Goal: Complete application form

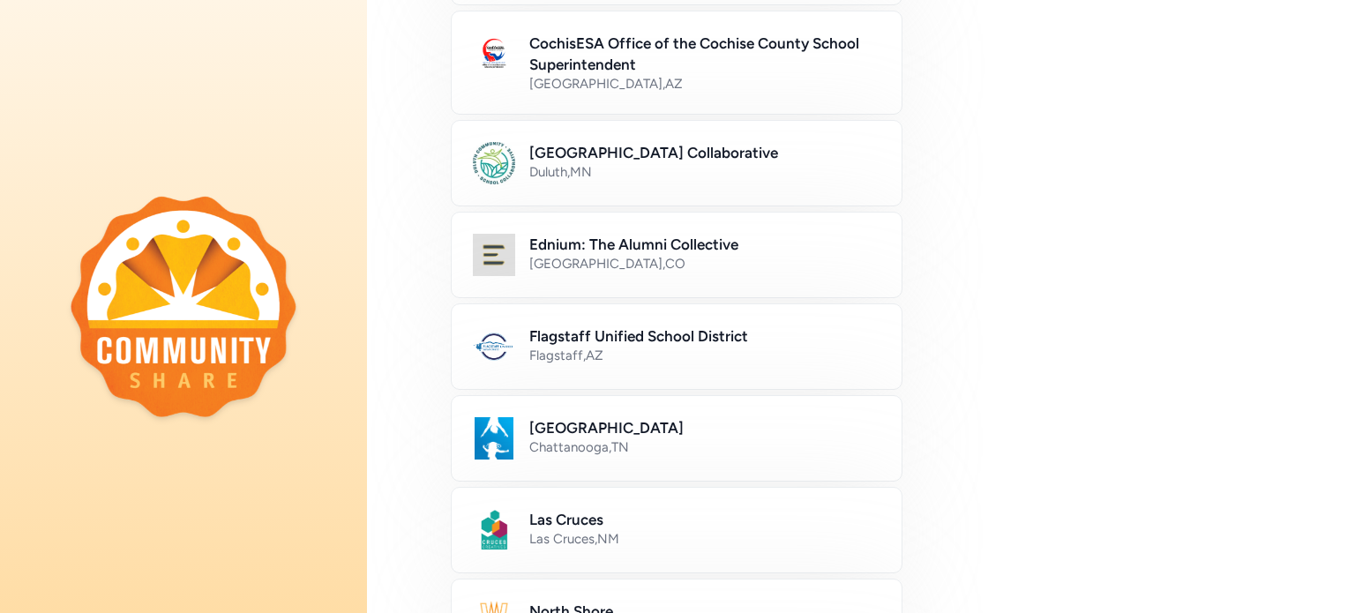
scroll to position [278, 0]
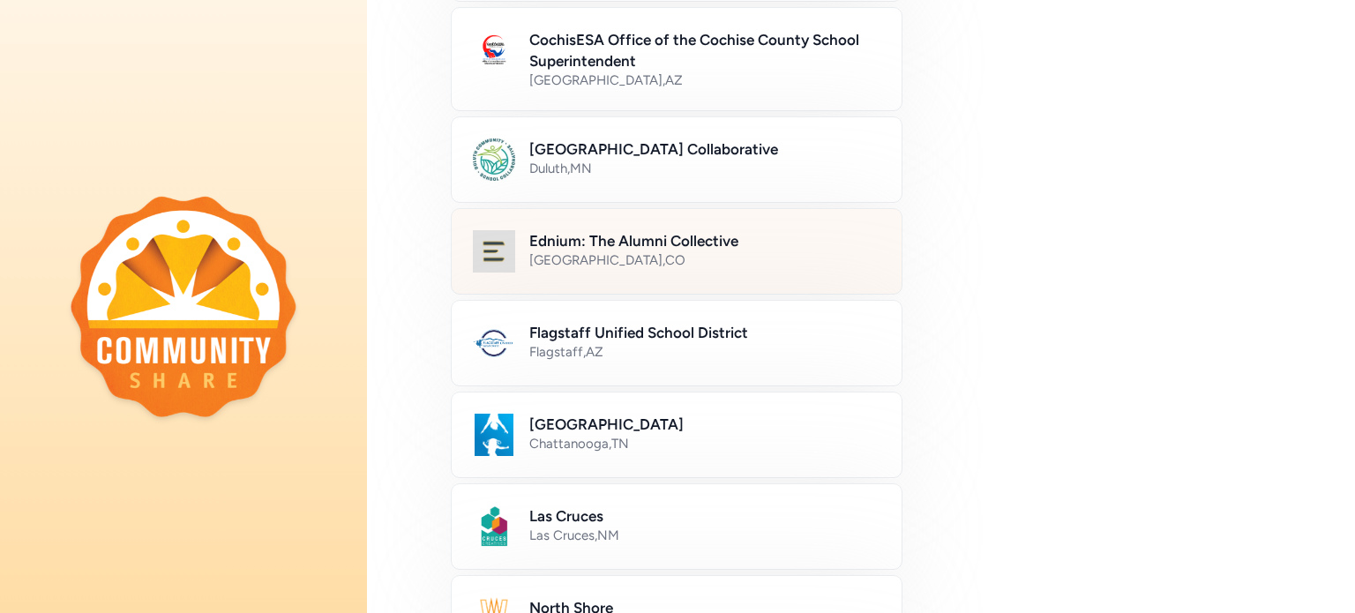
click at [780, 255] on div "[GEOGRAPHIC_DATA] , [GEOGRAPHIC_DATA]" at bounding box center [704, 260] width 351 height 18
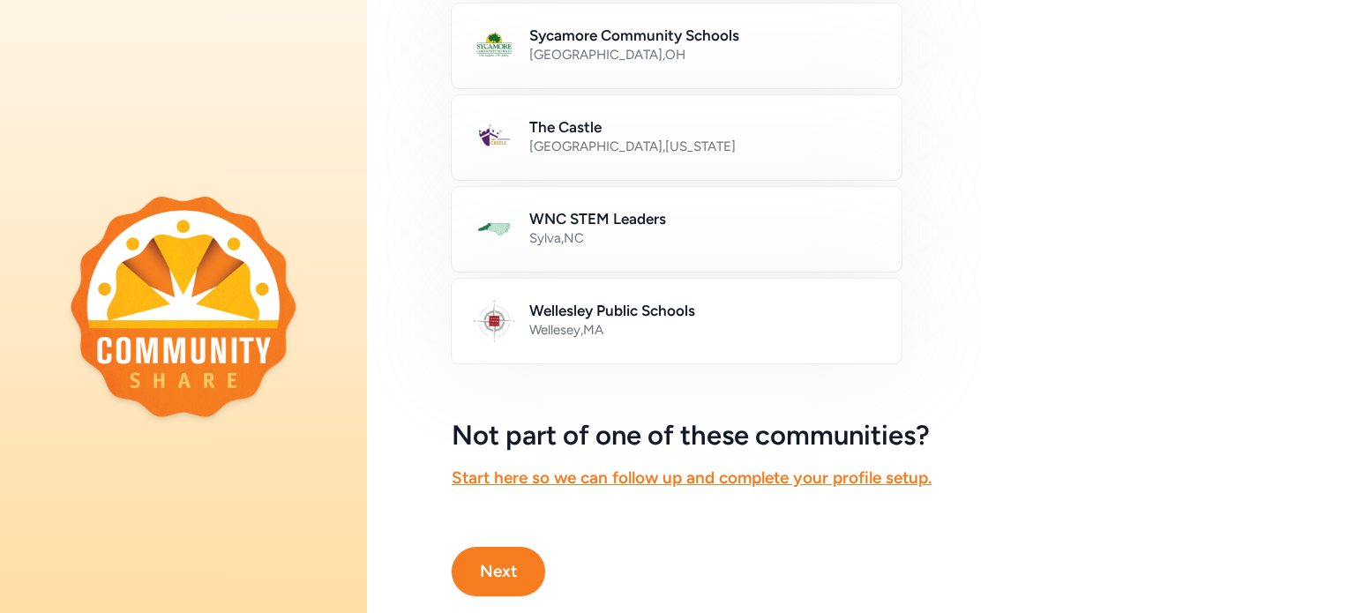
scroll to position [1081, 0]
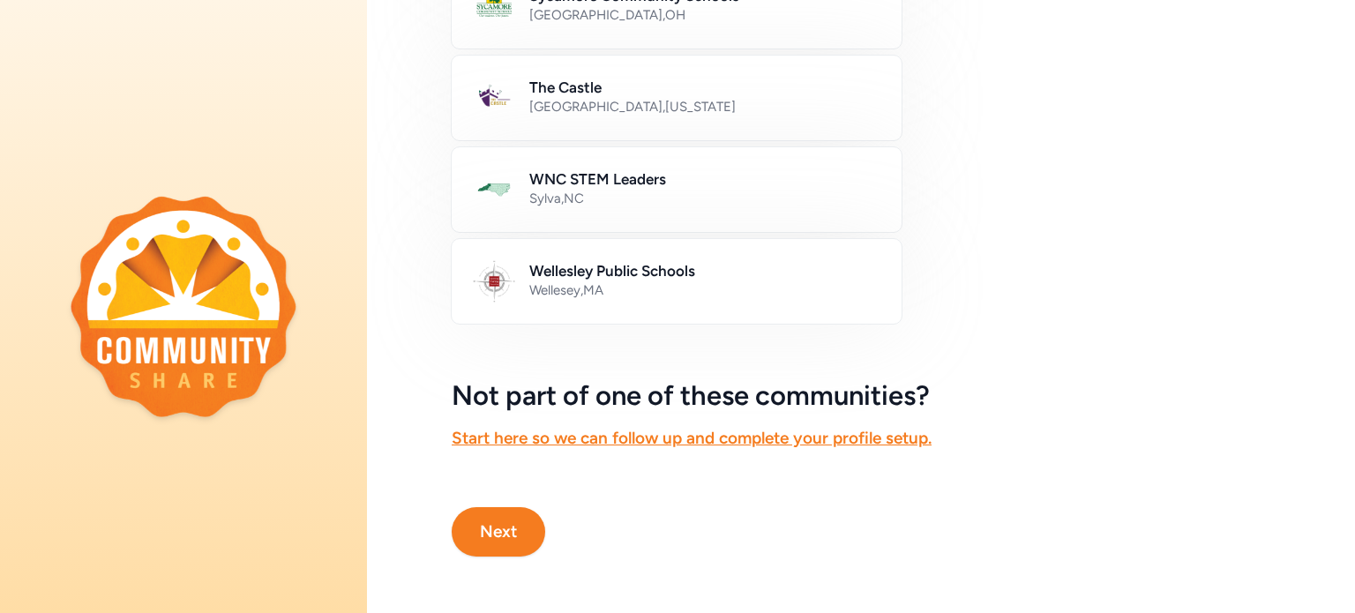
click at [527, 510] on button "Next" at bounding box center [499, 531] width 94 height 49
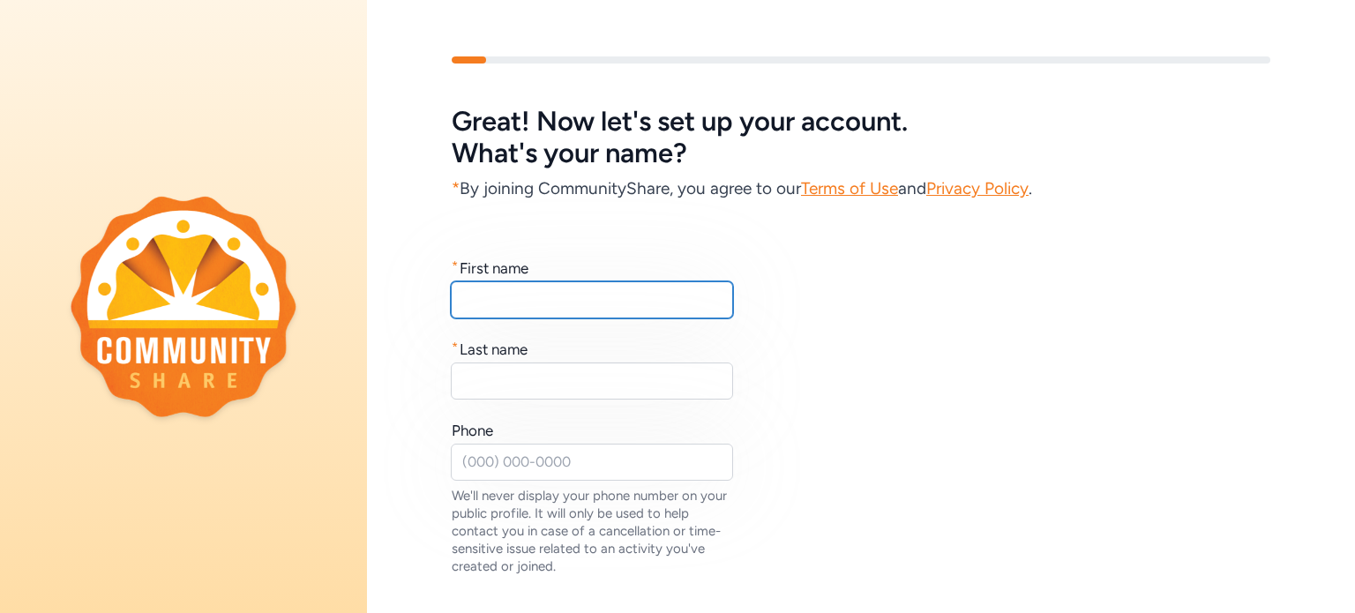
click at [668, 316] on input "text" at bounding box center [592, 299] width 282 height 37
type input "Skylerr"
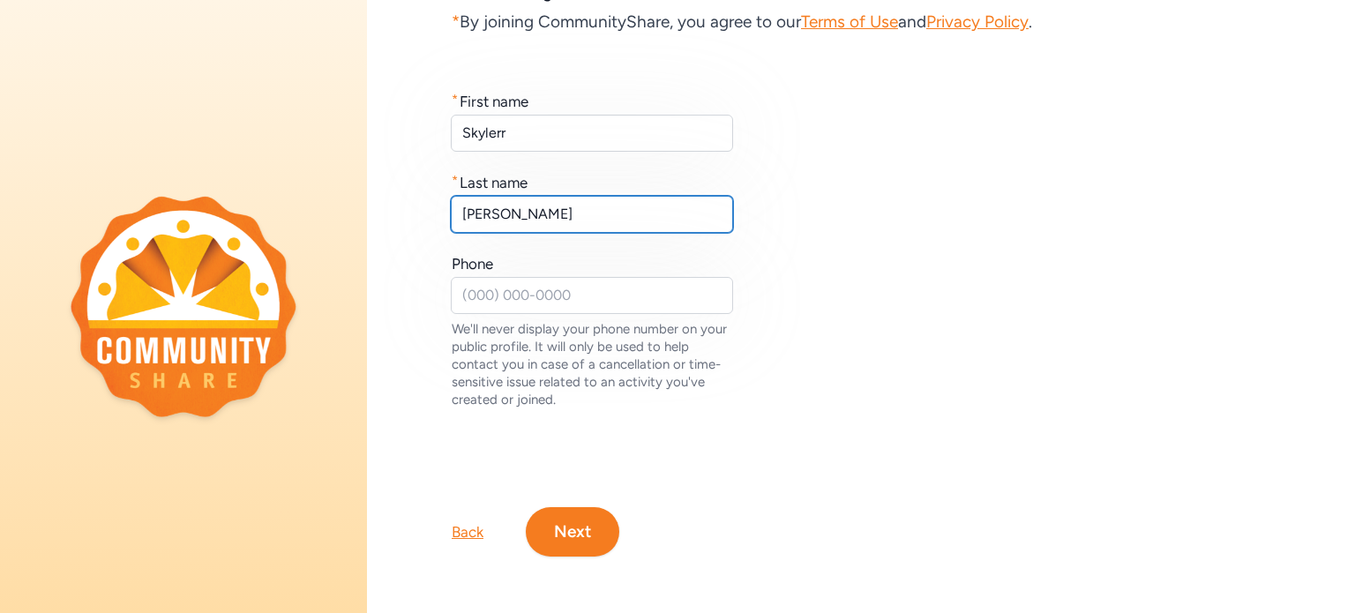
scroll to position [178, 0]
type input "[PERSON_NAME]"
click at [834, 303] on div "* First name [PERSON_NAME] * Last name [PERSON_NAME] Phone We'll never display …" at bounding box center [861, 250] width 819 height 318
click at [587, 512] on button "Next" at bounding box center [573, 531] width 94 height 49
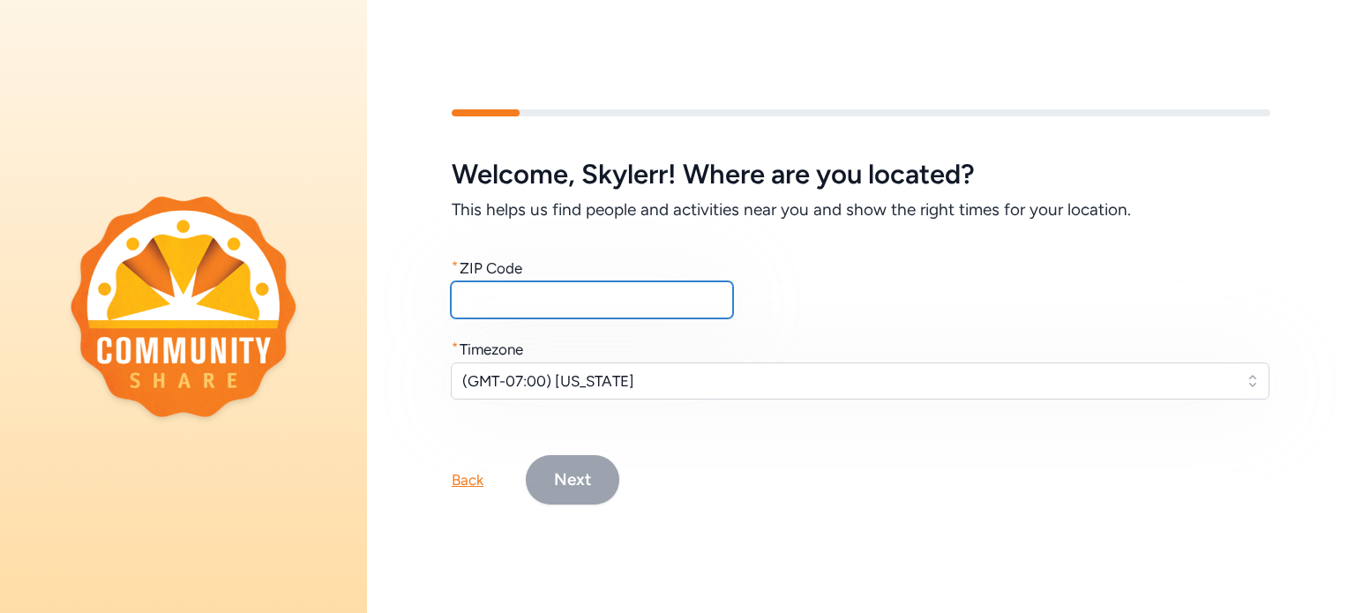
click at [570, 298] on input "text" at bounding box center [592, 299] width 282 height 37
type input "80224"
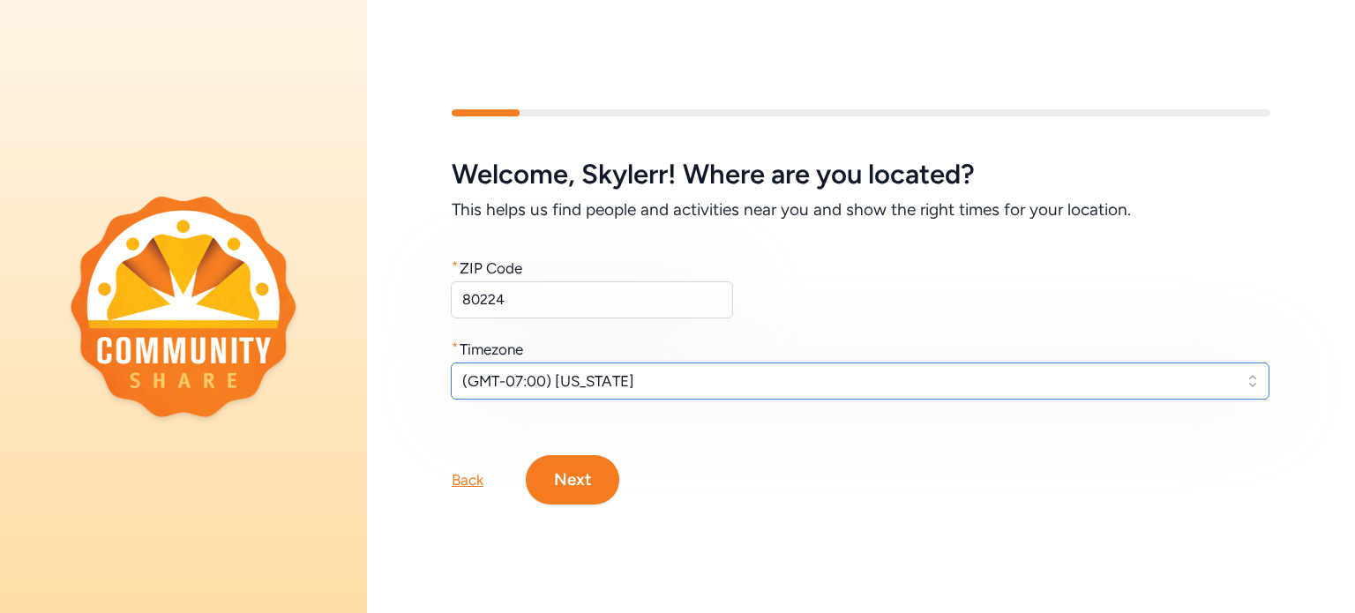
click at [602, 370] on span "(GMT-07:00) [US_STATE]" at bounding box center [847, 380] width 771 height 21
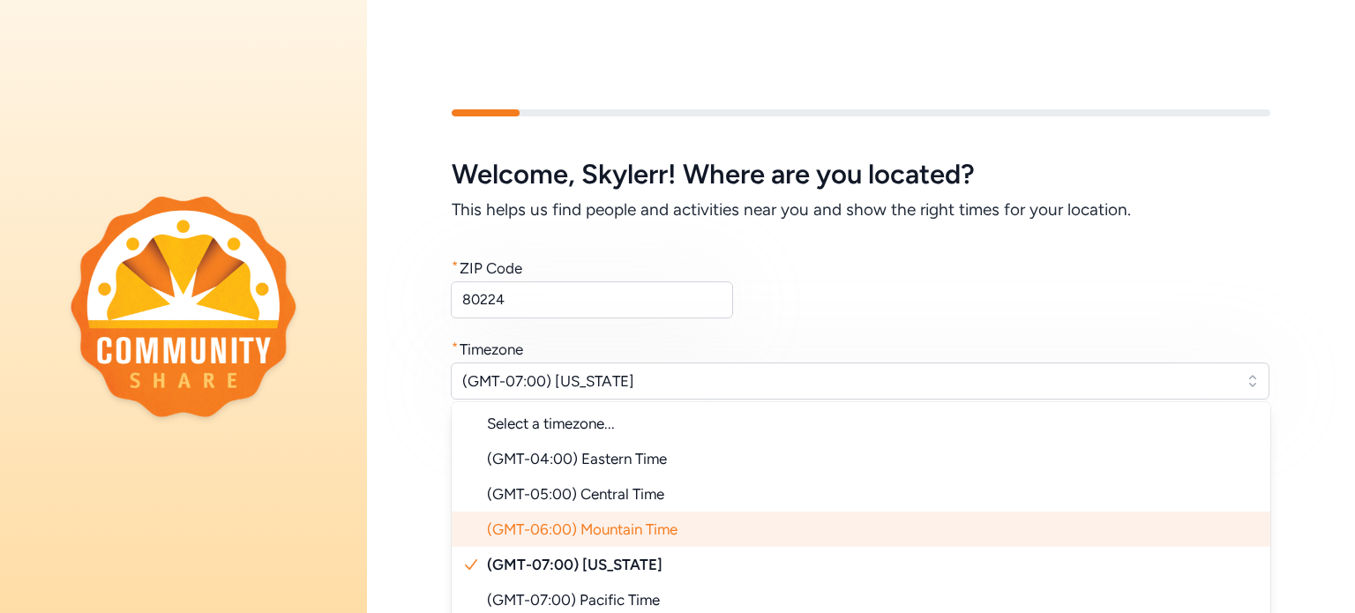
click at [662, 521] on span "(GMT-06:00) Mountain Time" at bounding box center [582, 529] width 191 height 18
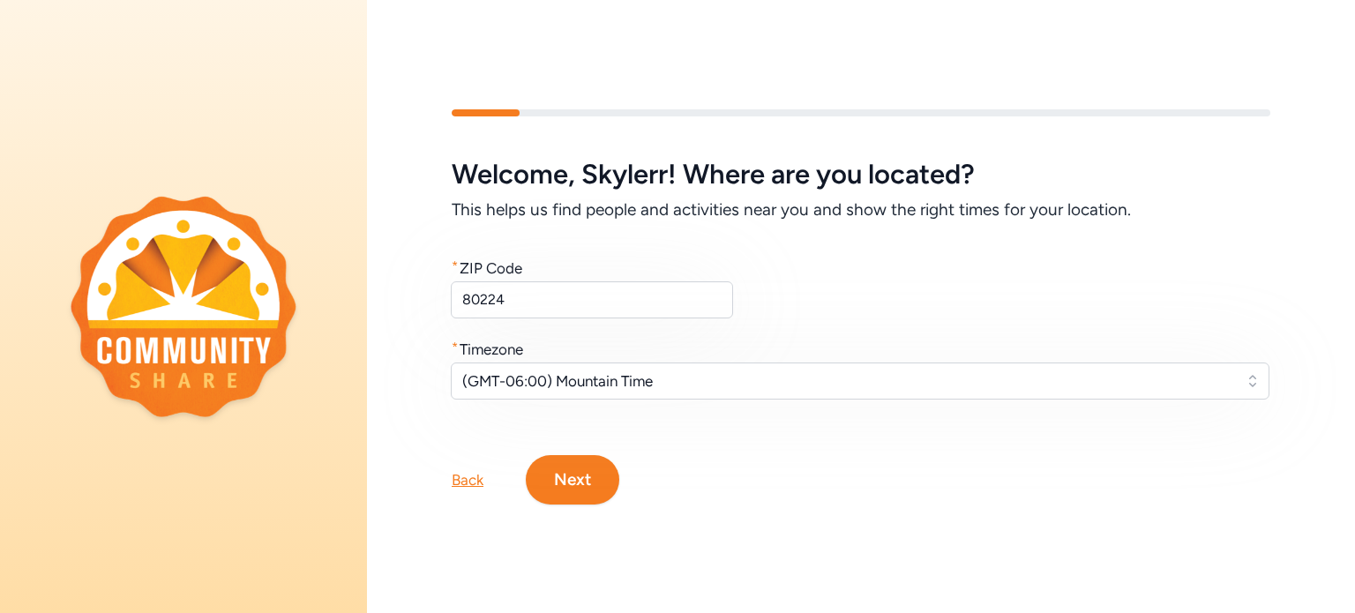
click at [565, 455] on button "Next" at bounding box center [573, 479] width 94 height 49
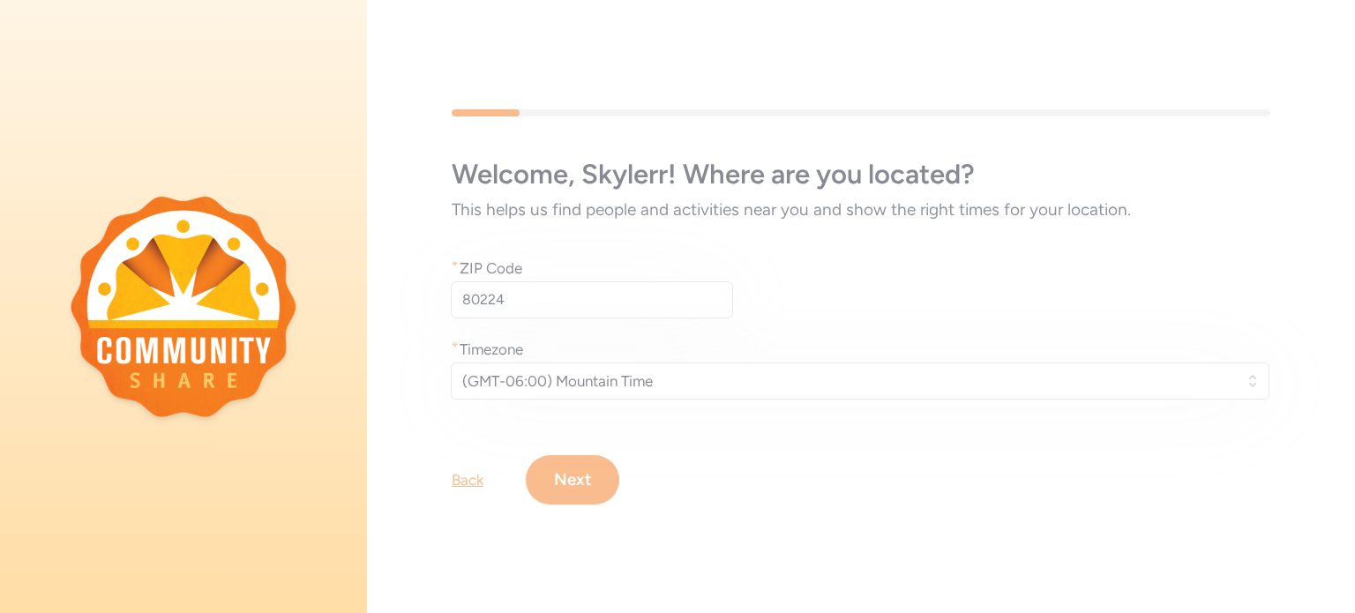
click at [469, 471] on div "Welcome , Skylerr ! Where are you located? This helps us find people and activi…" at bounding box center [861, 307] width 988 height 508
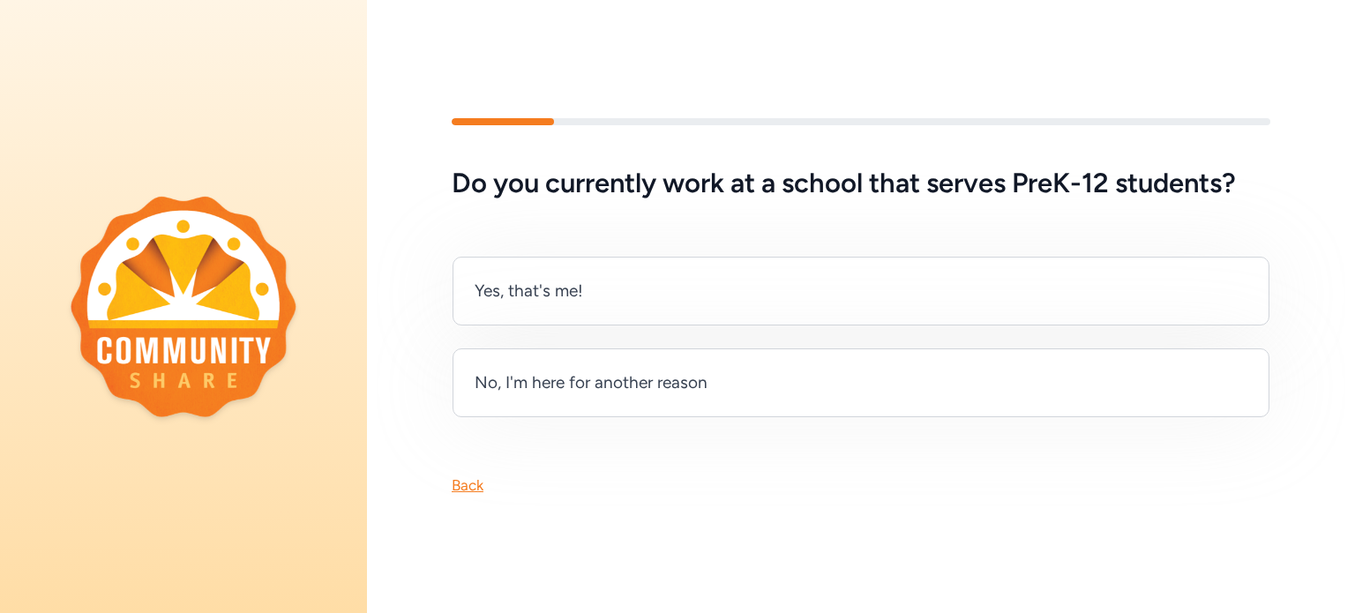
click at [471, 475] on div "Back" at bounding box center [468, 485] width 32 height 21
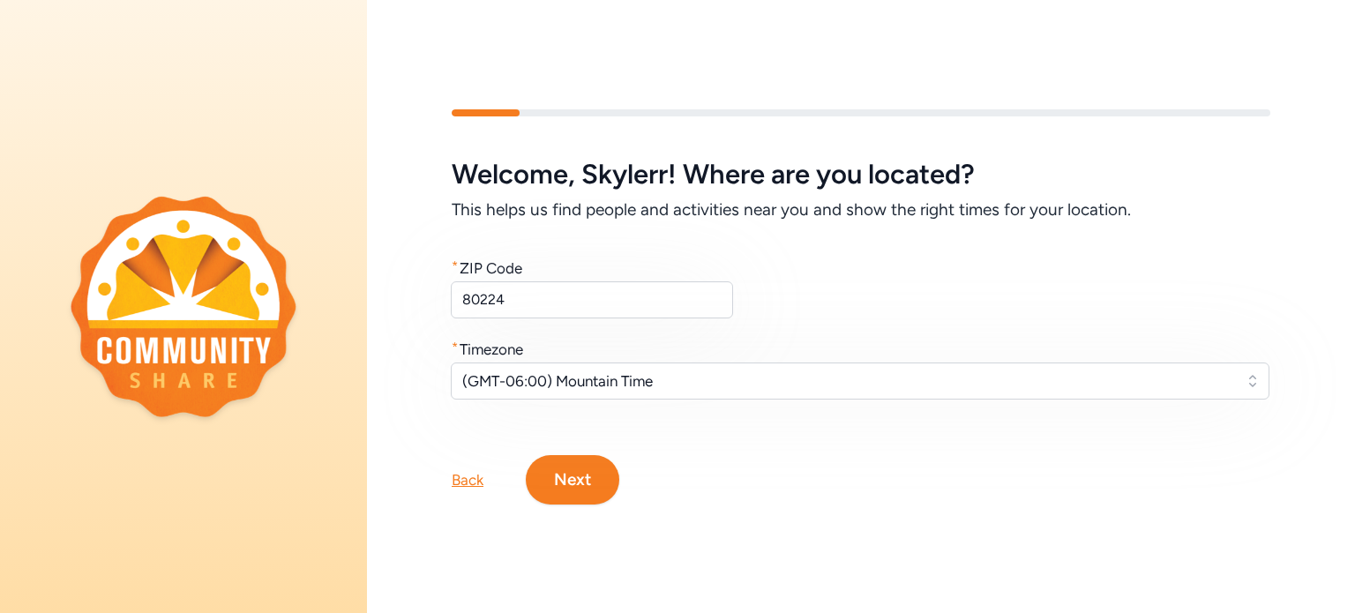
click at [471, 469] on div "Back" at bounding box center [468, 479] width 32 height 21
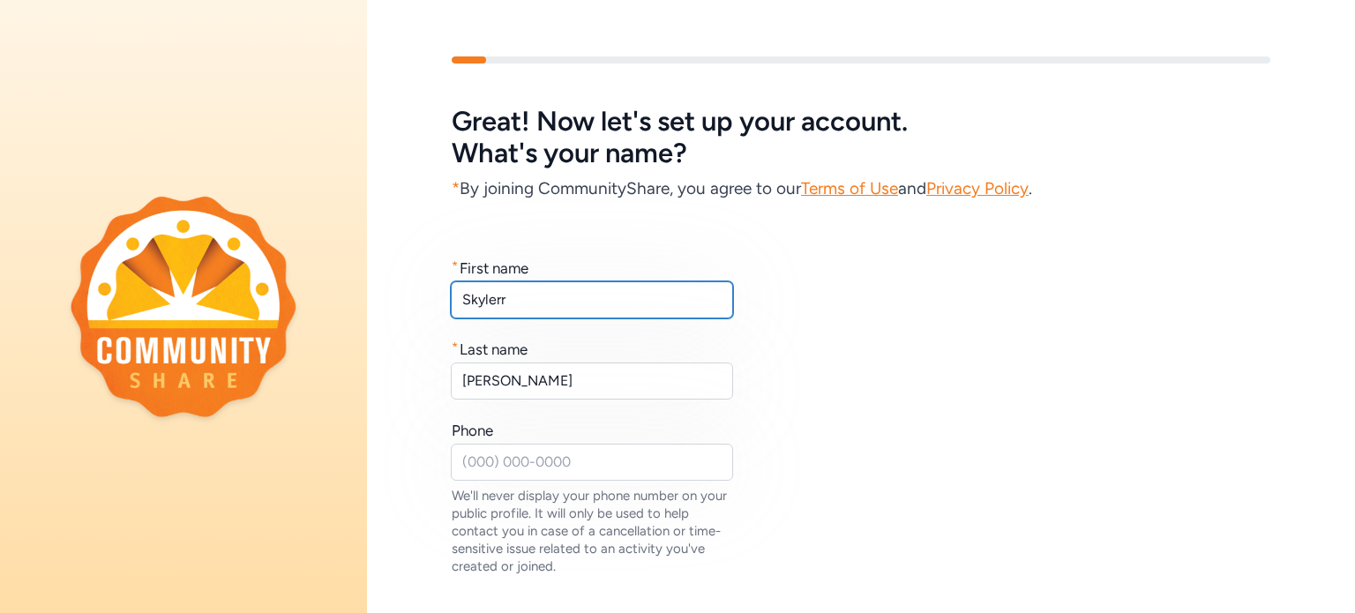
click at [533, 289] on input "Skylerr" at bounding box center [592, 299] width 282 height 37
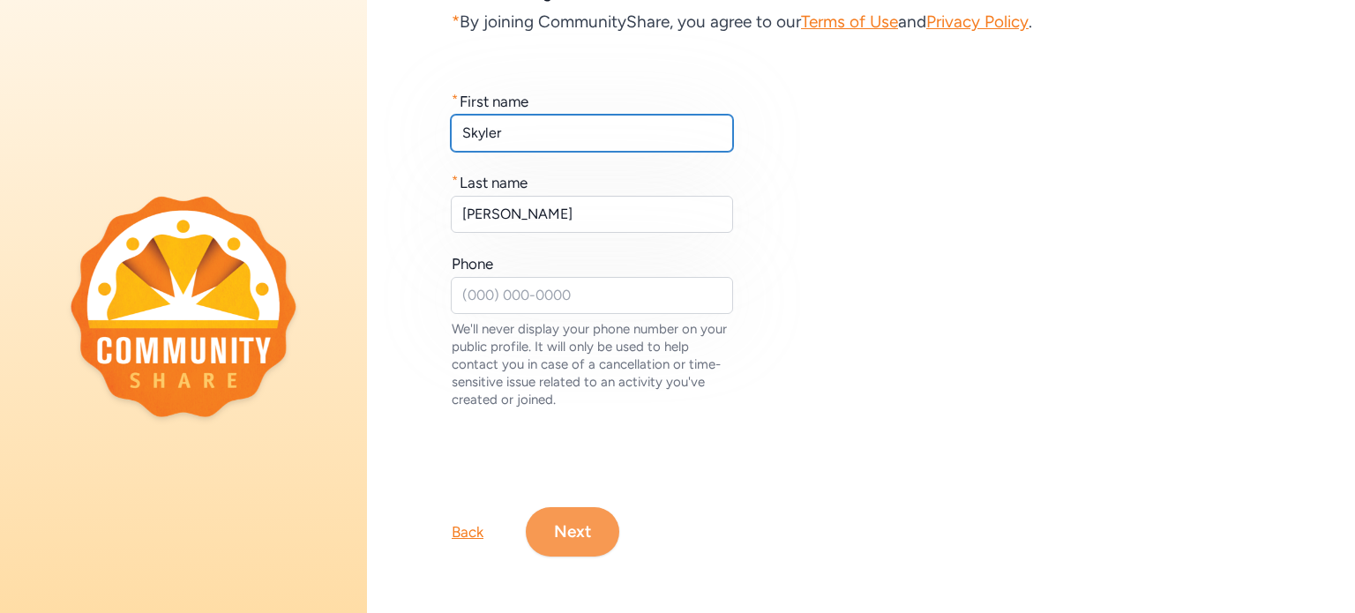
type input "Skyler"
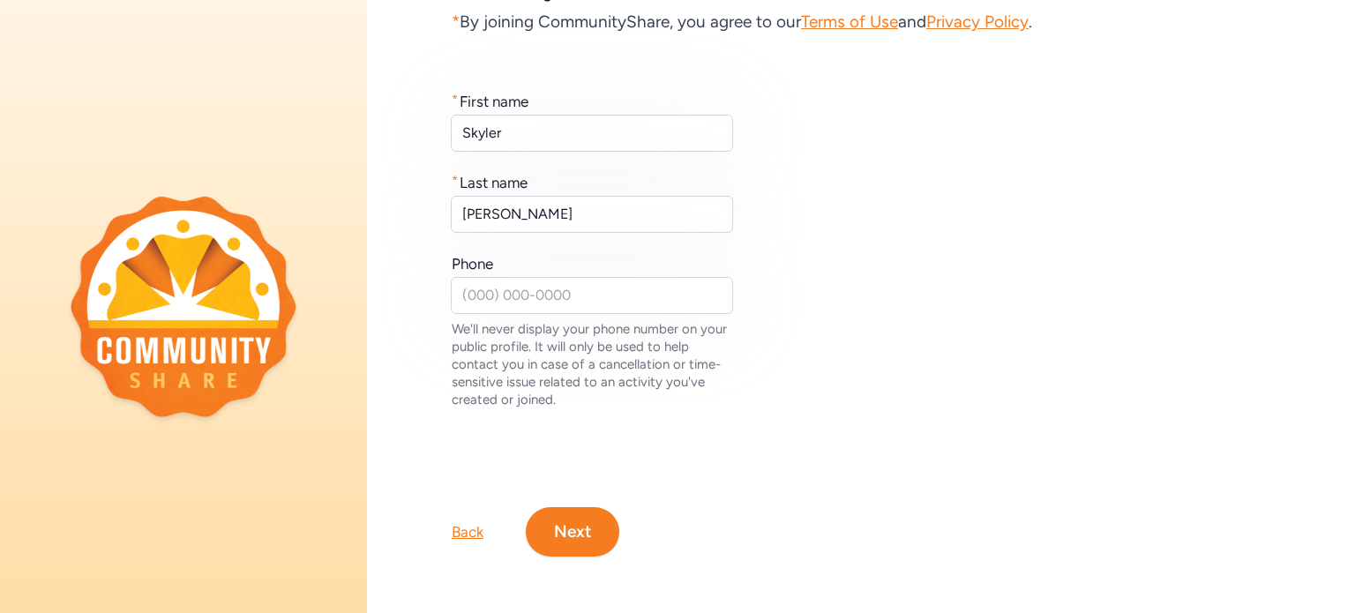
click at [585, 515] on button "Next" at bounding box center [573, 531] width 94 height 49
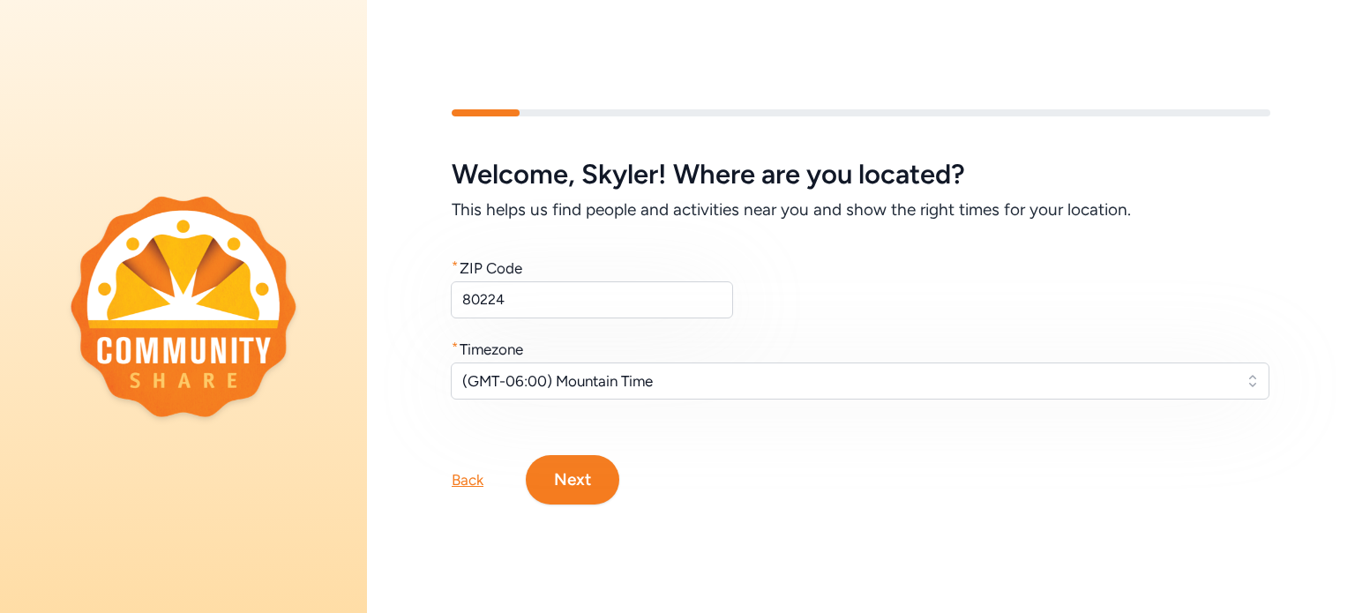
click at [589, 488] on button "Next" at bounding box center [573, 479] width 94 height 49
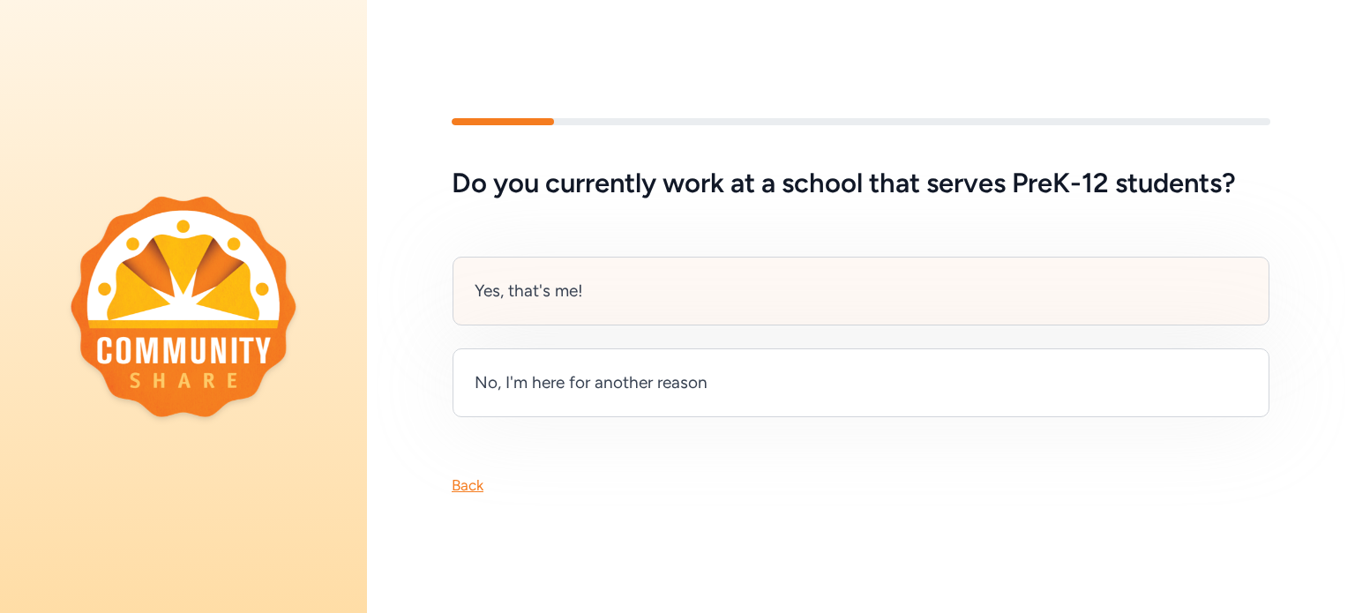
click at [804, 290] on div "Yes, that's me!" at bounding box center [861, 291] width 817 height 69
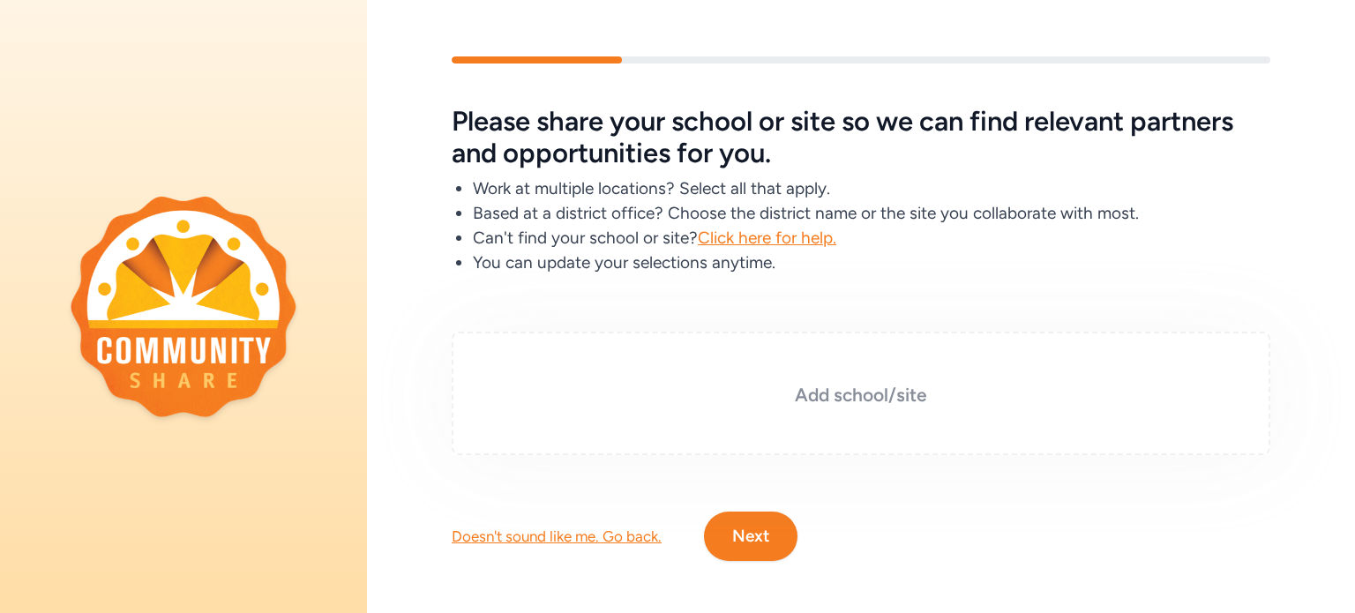
click at [807, 384] on h3 "Add school/site" at bounding box center [861, 395] width 730 height 25
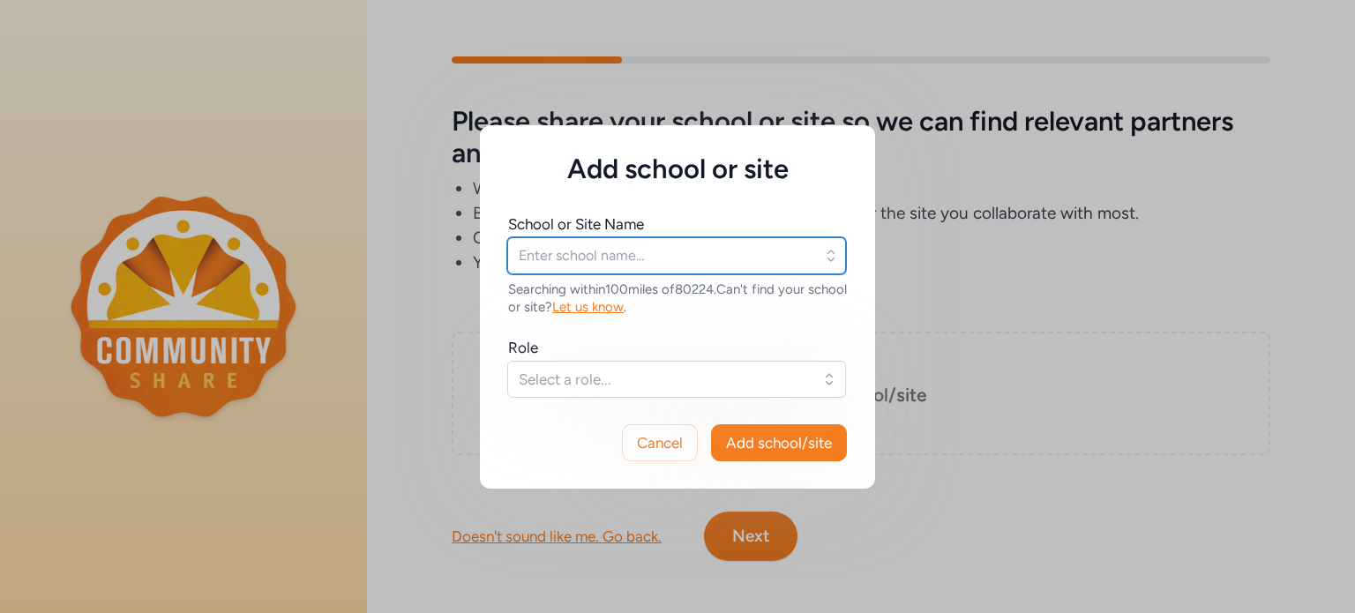
click at [621, 255] on input "text" at bounding box center [676, 255] width 339 height 37
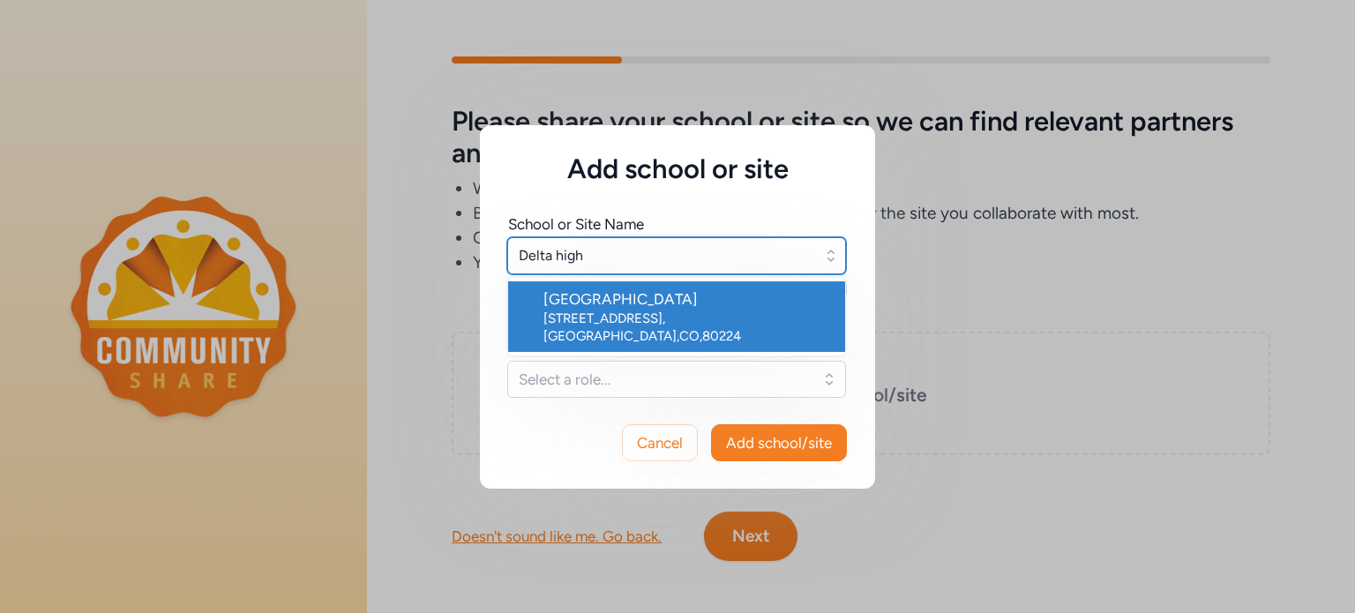
click at [603, 271] on input "Delta high" at bounding box center [676, 255] width 339 height 37
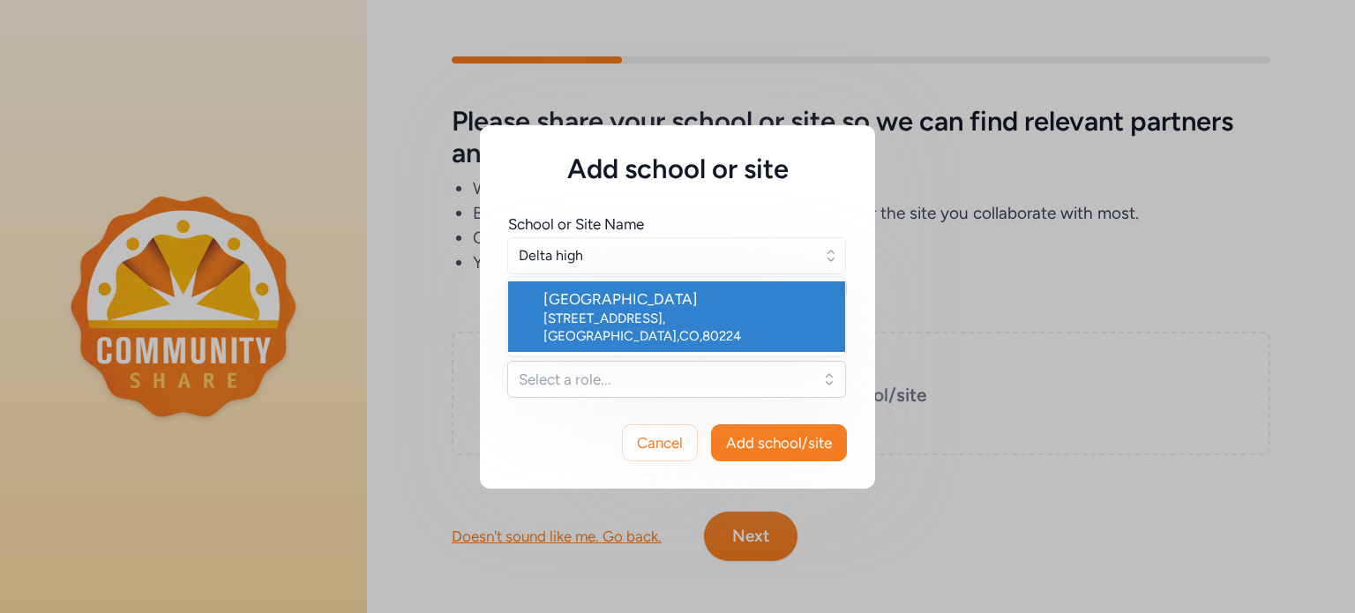
click at [655, 324] on div "[STREET_ADDRESS]" at bounding box center [687, 327] width 288 height 35
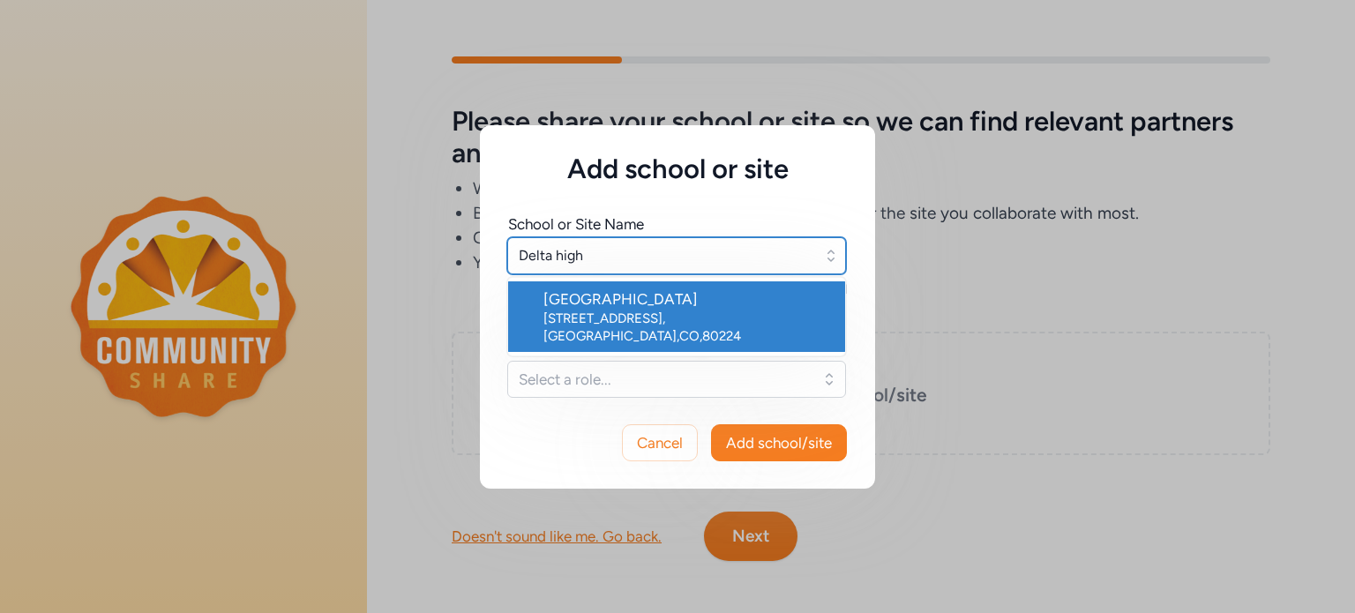
type input "[GEOGRAPHIC_DATA]"
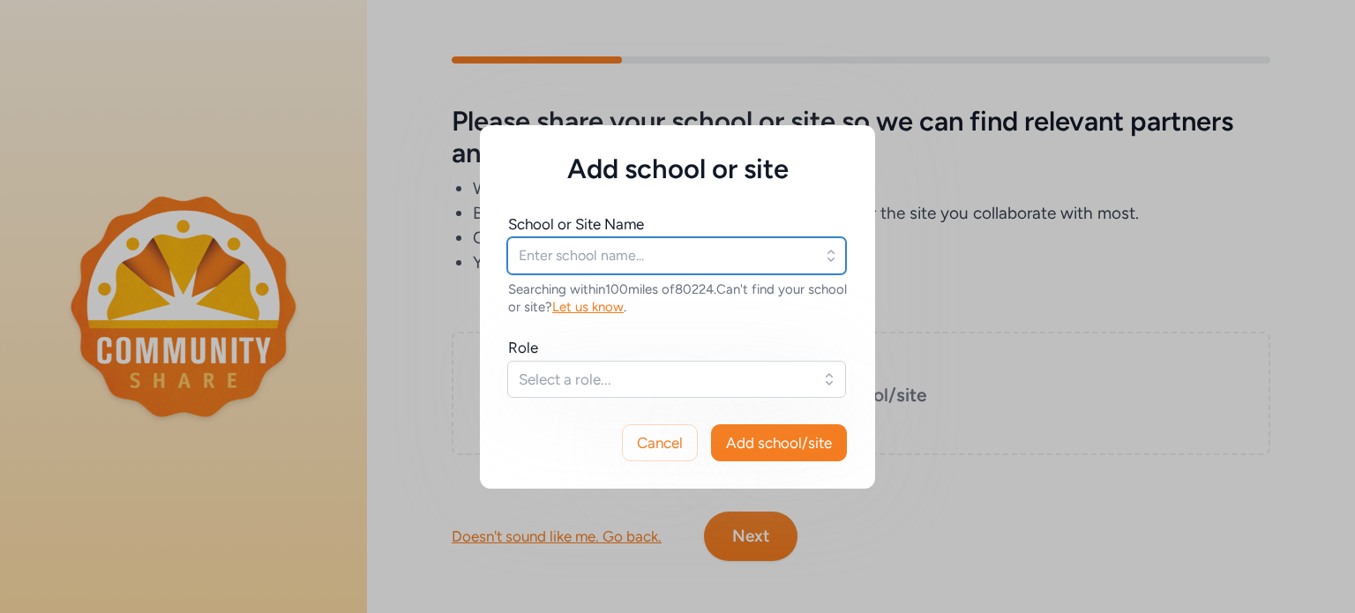
type input "[GEOGRAPHIC_DATA]"
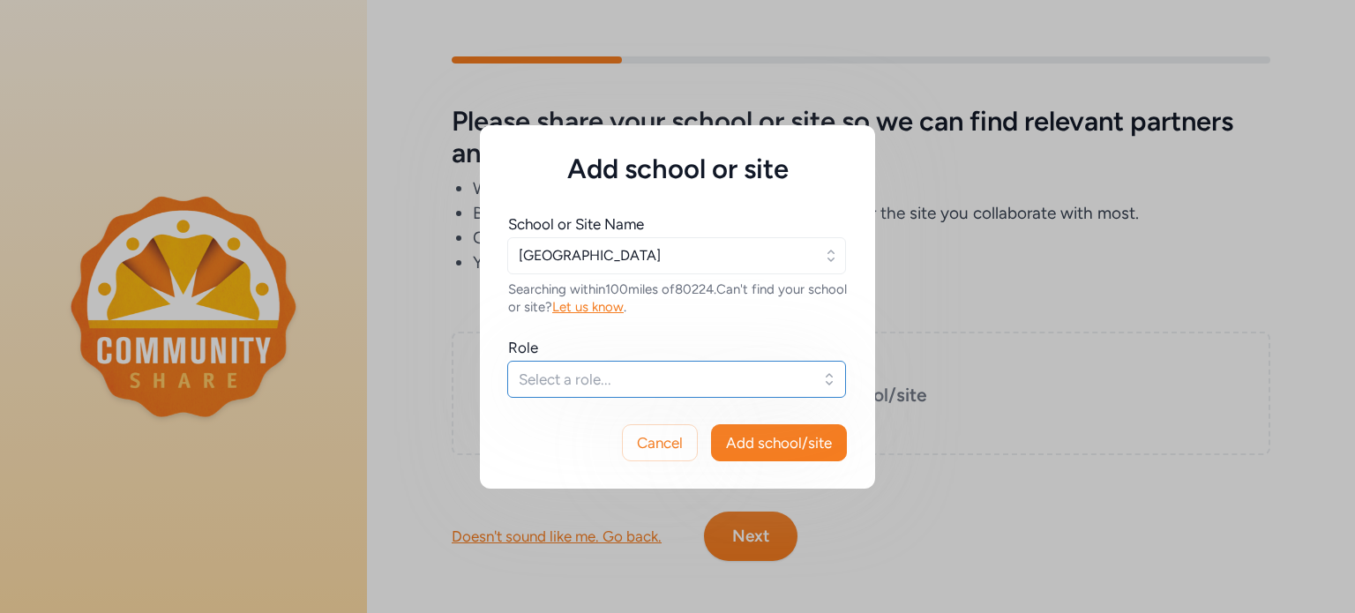
click at [650, 377] on span "Select a role..." at bounding box center [664, 379] width 291 height 21
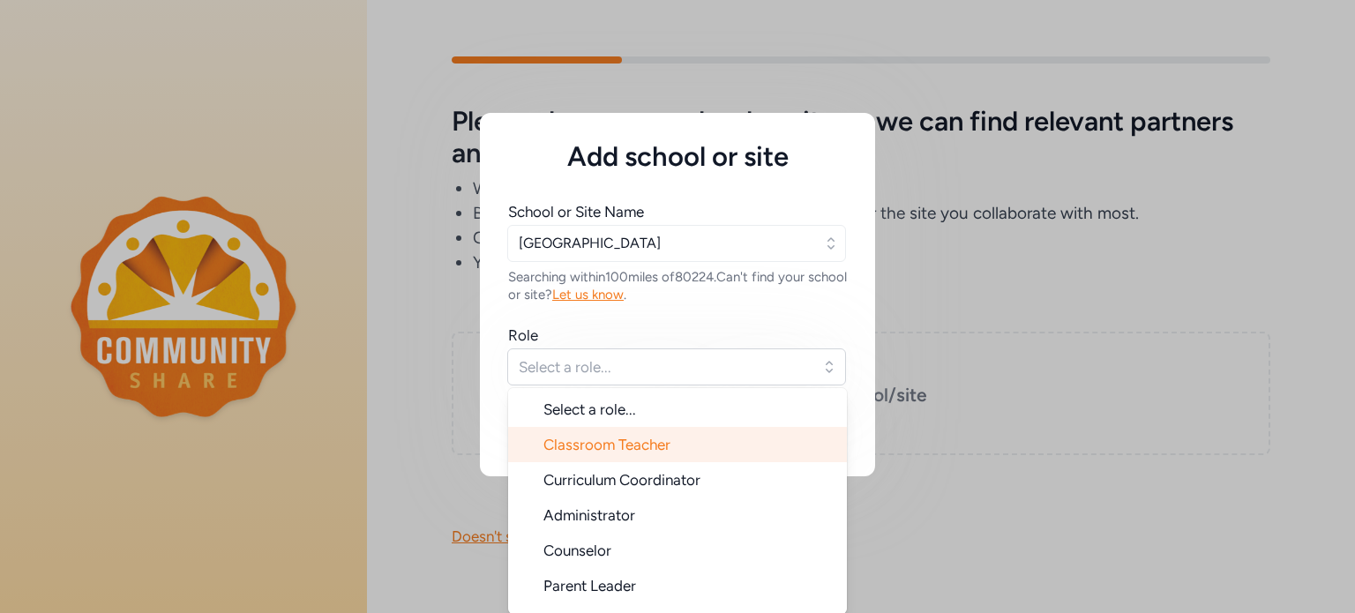
click at [644, 436] on span "Classroom Teacher" at bounding box center [606, 445] width 127 height 18
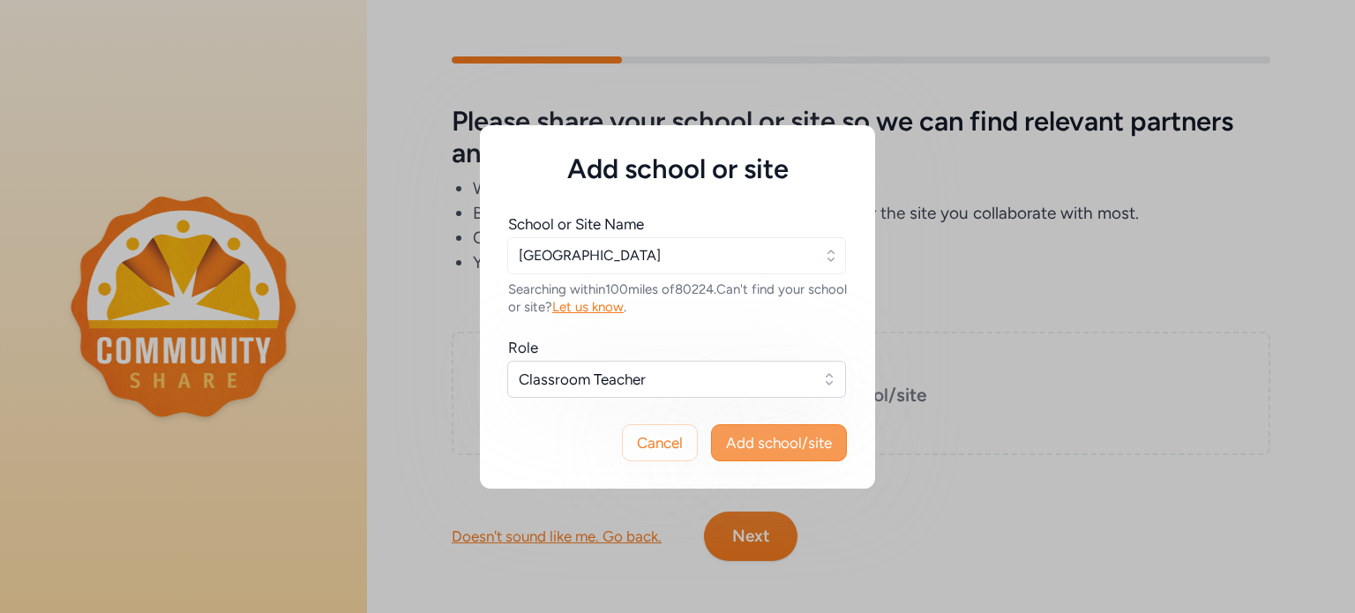
click at [761, 433] on span "Add school/site" at bounding box center [779, 442] width 106 height 21
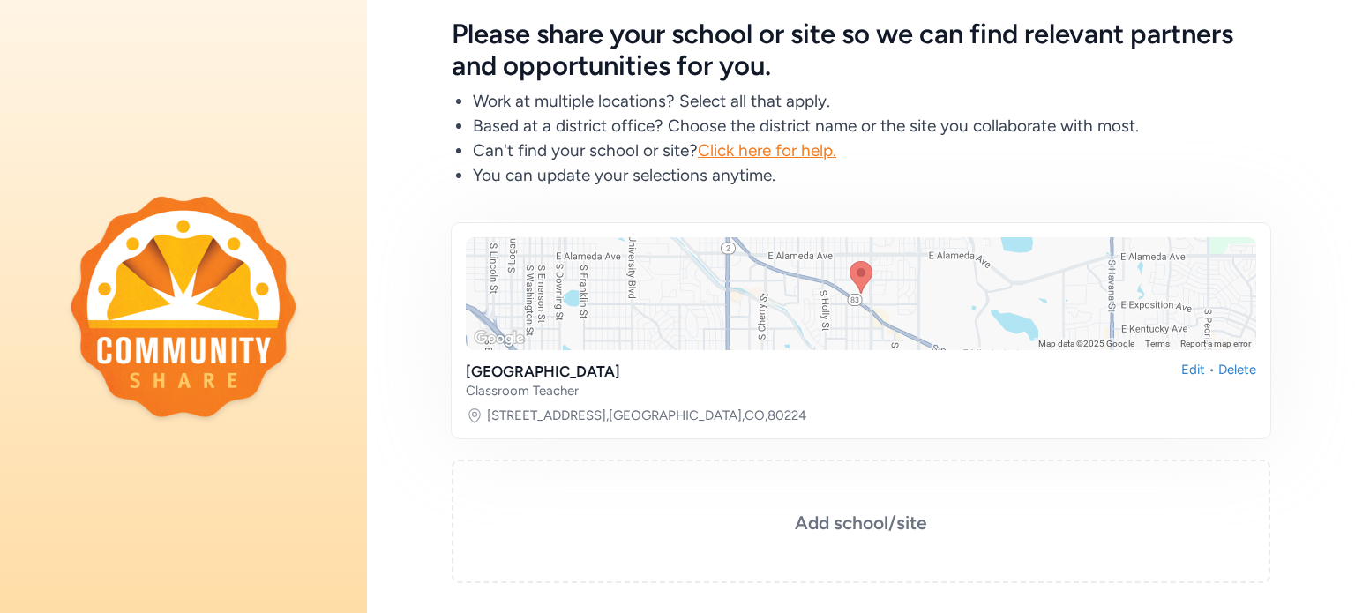
scroll to position [232, 0]
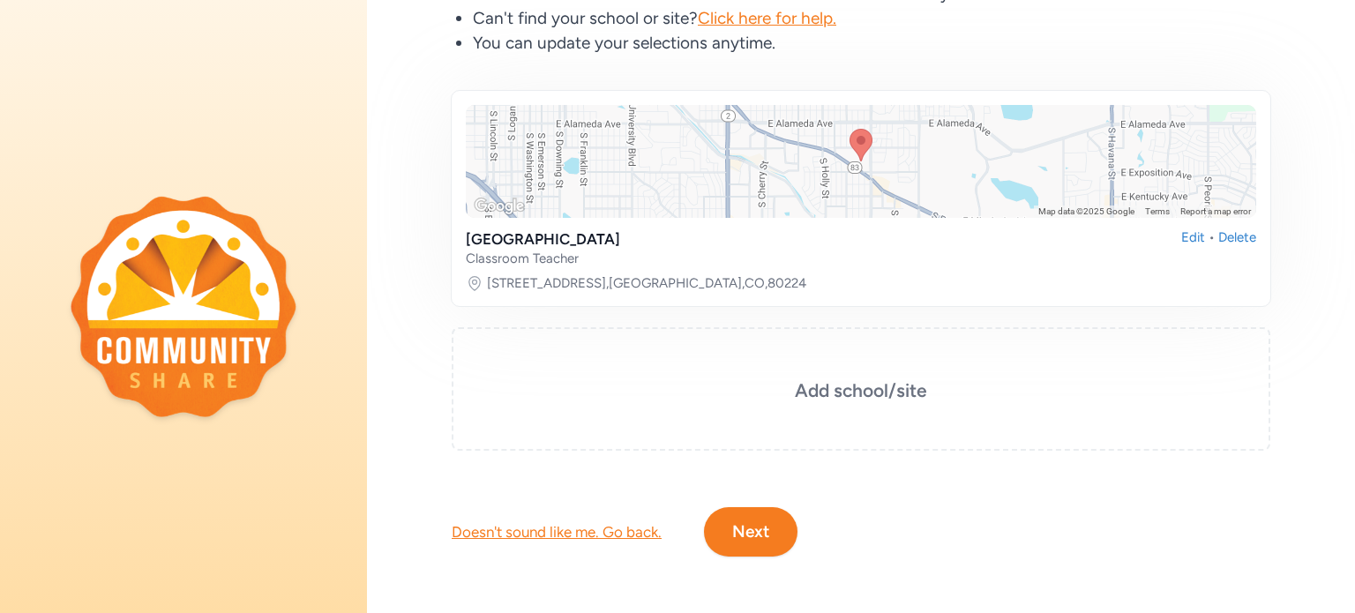
click at [763, 511] on button "Next" at bounding box center [751, 531] width 94 height 49
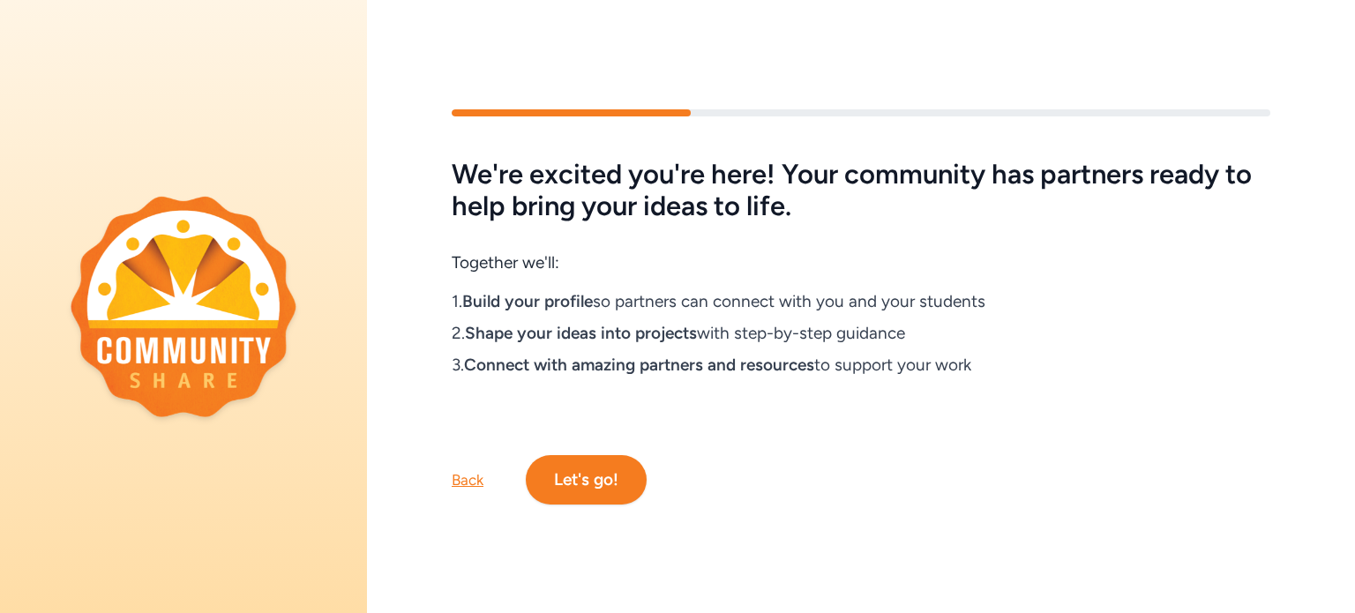
click at [590, 478] on button "Let's go!" at bounding box center [586, 479] width 121 height 49
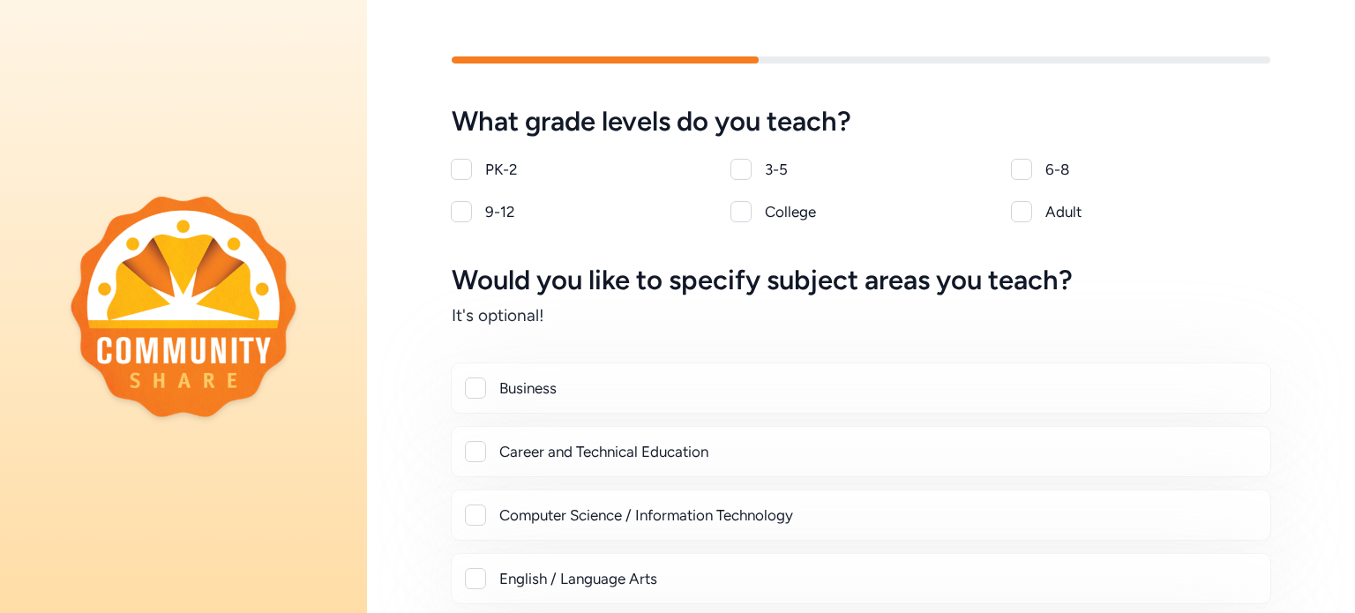
click at [466, 208] on div at bounding box center [461, 211] width 21 height 21
checkbox input "true"
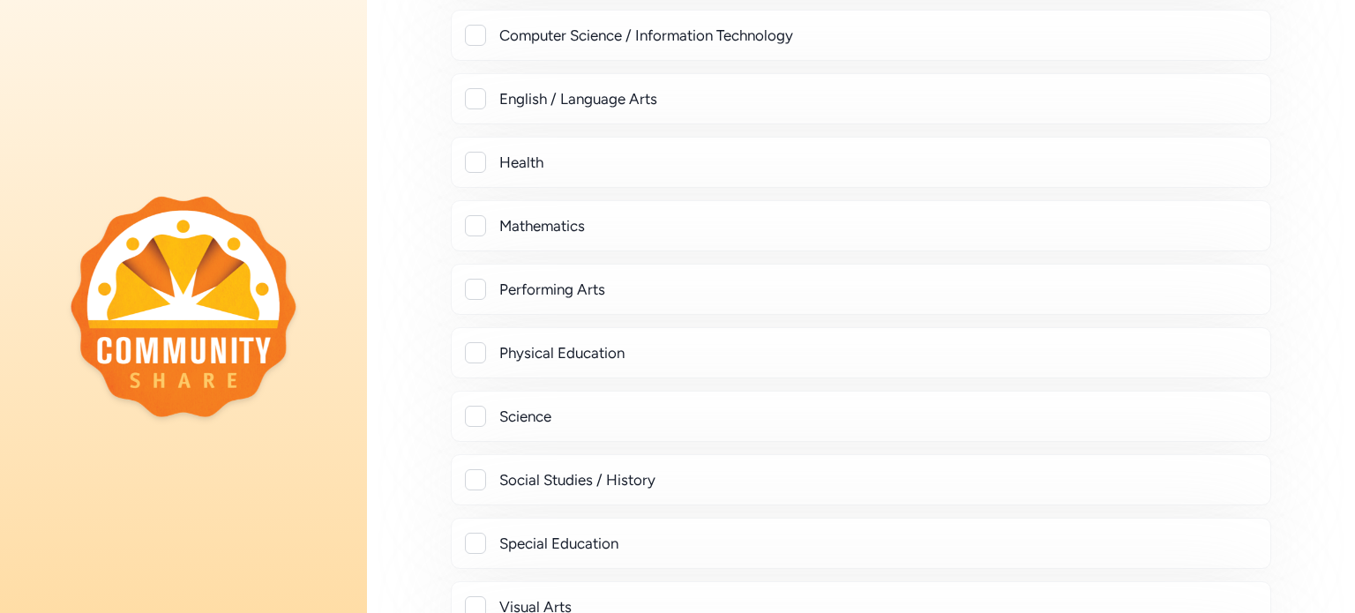
scroll to position [487, 0]
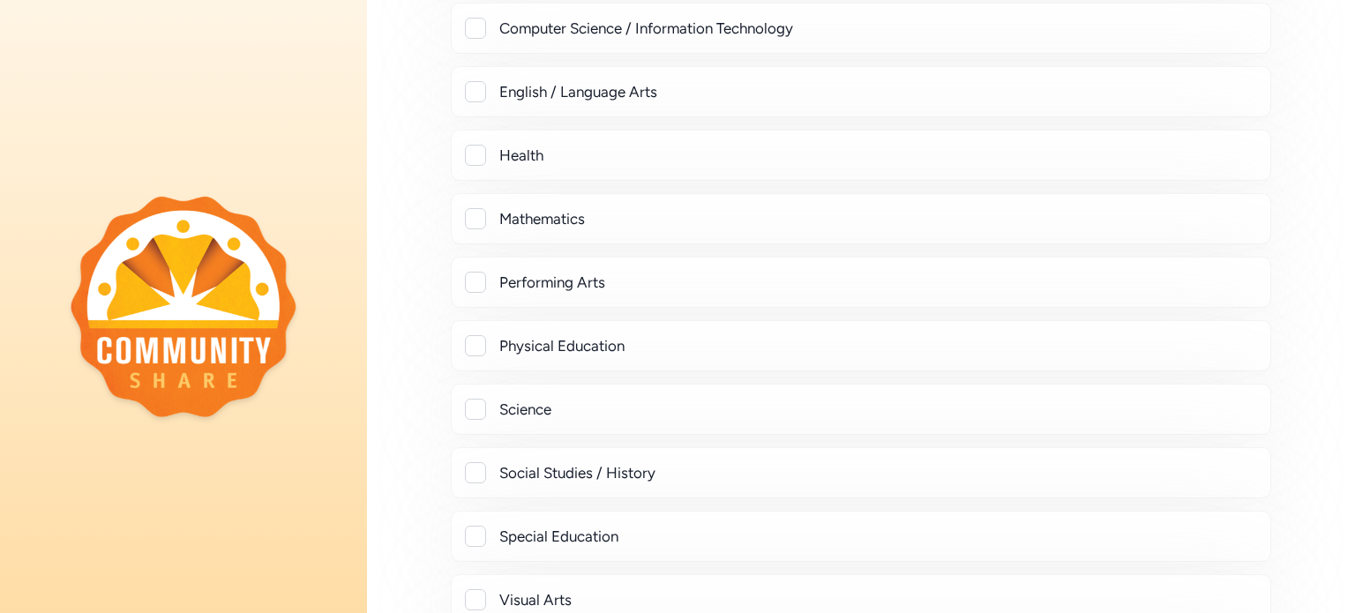
click at [494, 218] on div "Mathematics" at bounding box center [861, 218] width 790 height 21
click at [482, 212] on div at bounding box center [475, 218] width 21 height 21
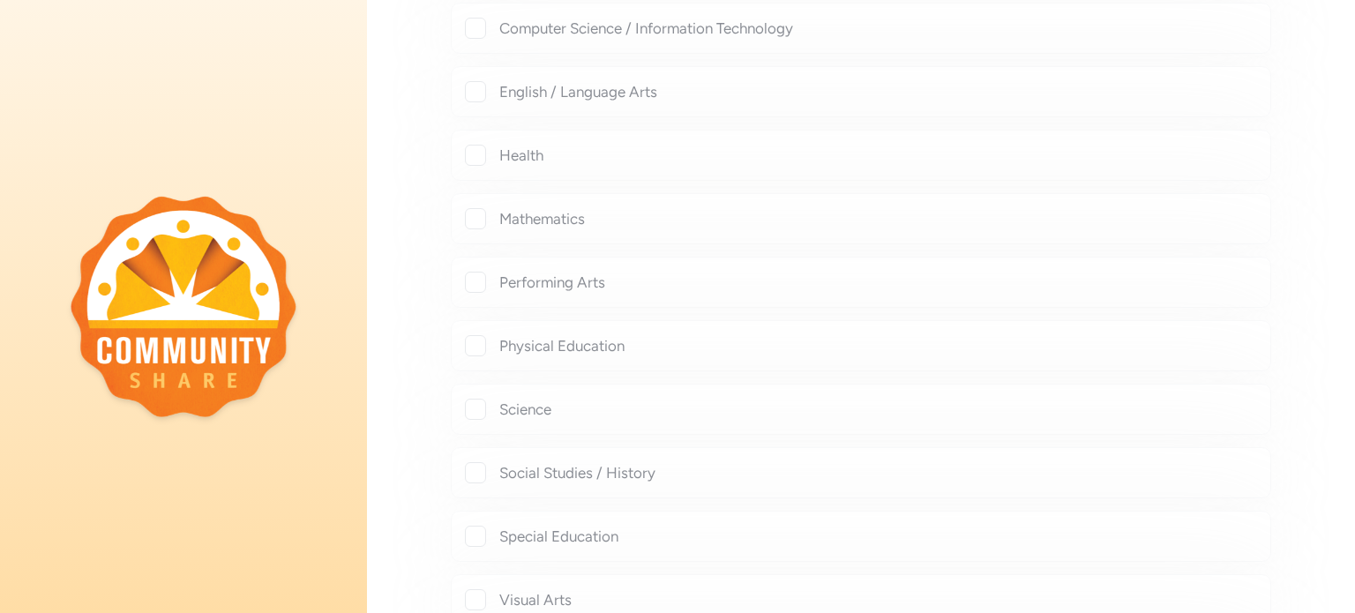
checkbox input "true"
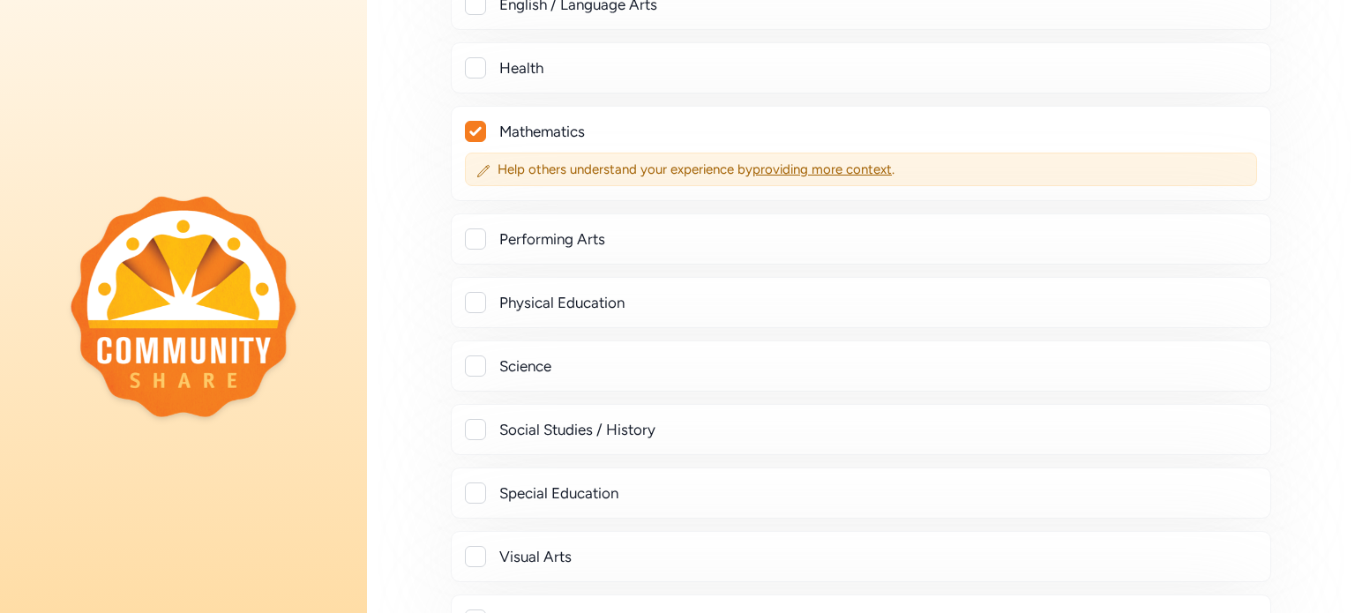
scroll to position [533, 0]
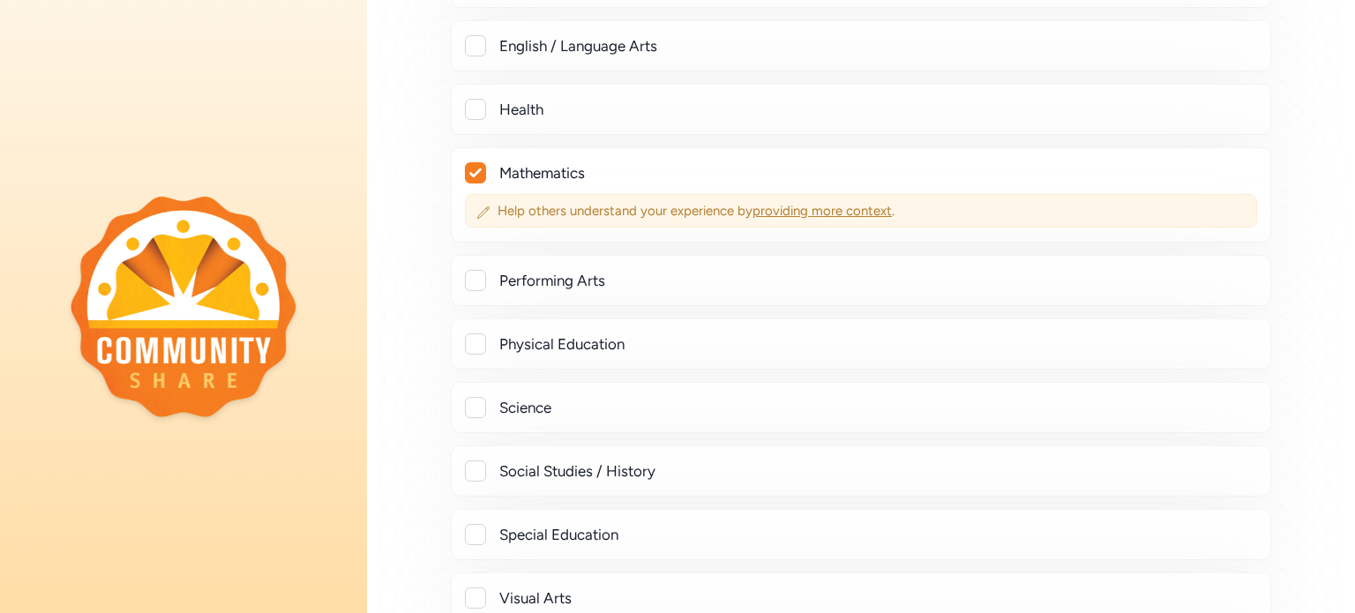
click at [799, 211] on span "providing more context" at bounding box center [821, 211] width 139 height 16
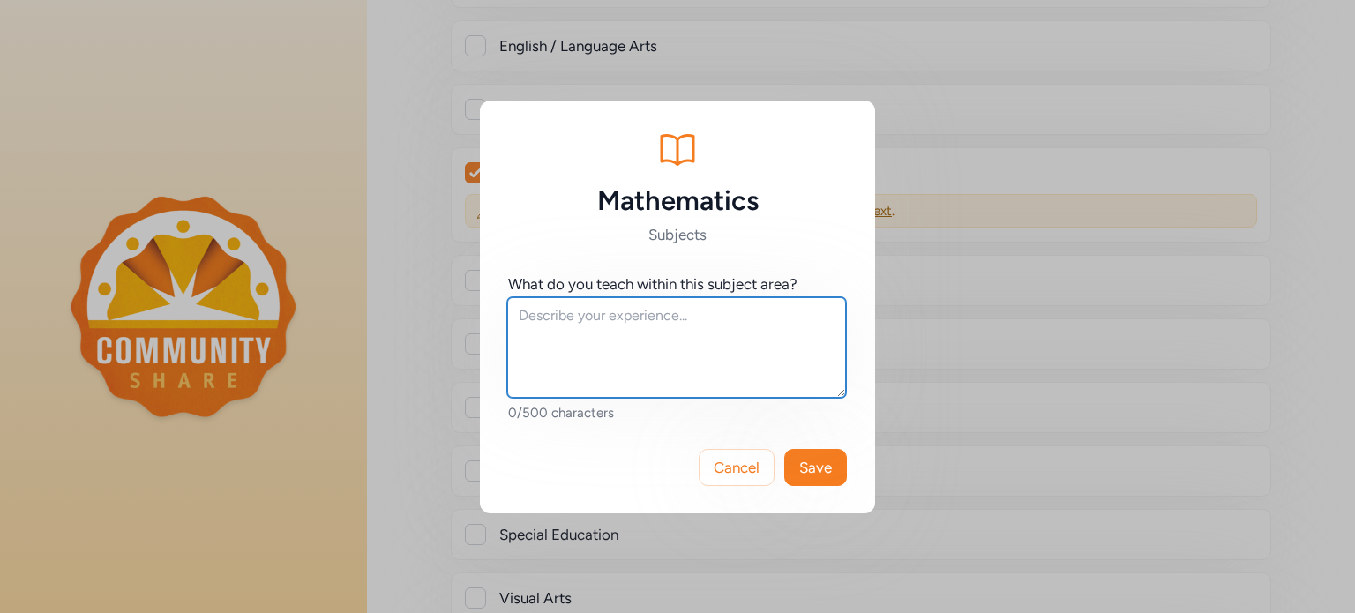
click at [663, 325] on textarea at bounding box center [676, 347] width 339 height 101
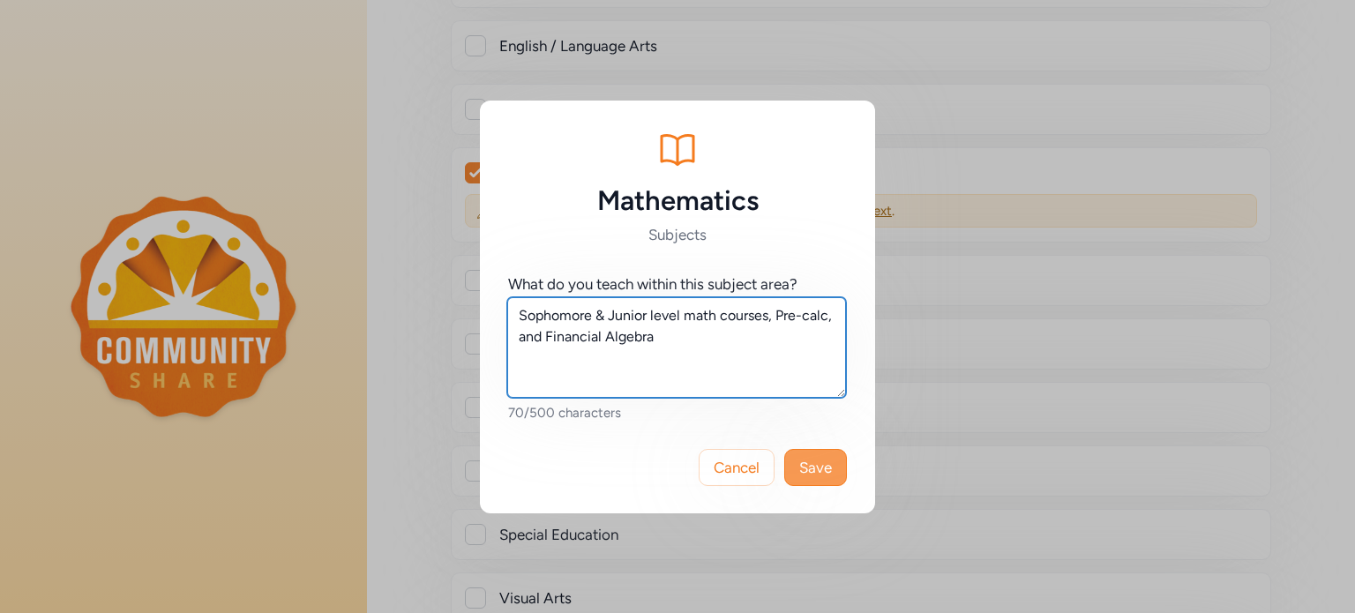
type textarea "Sophomore & Junior level math courses, Pre-calc, and Financial Algebra"
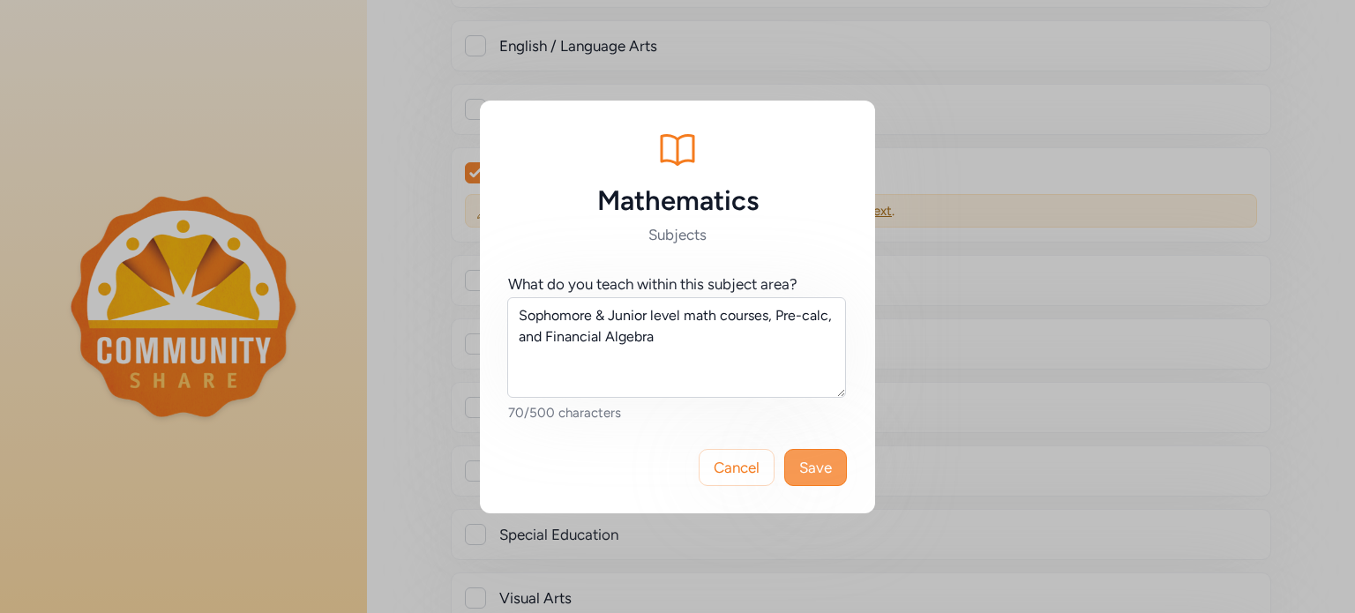
click at [811, 465] on span "Save" at bounding box center [815, 467] width 33 height 21
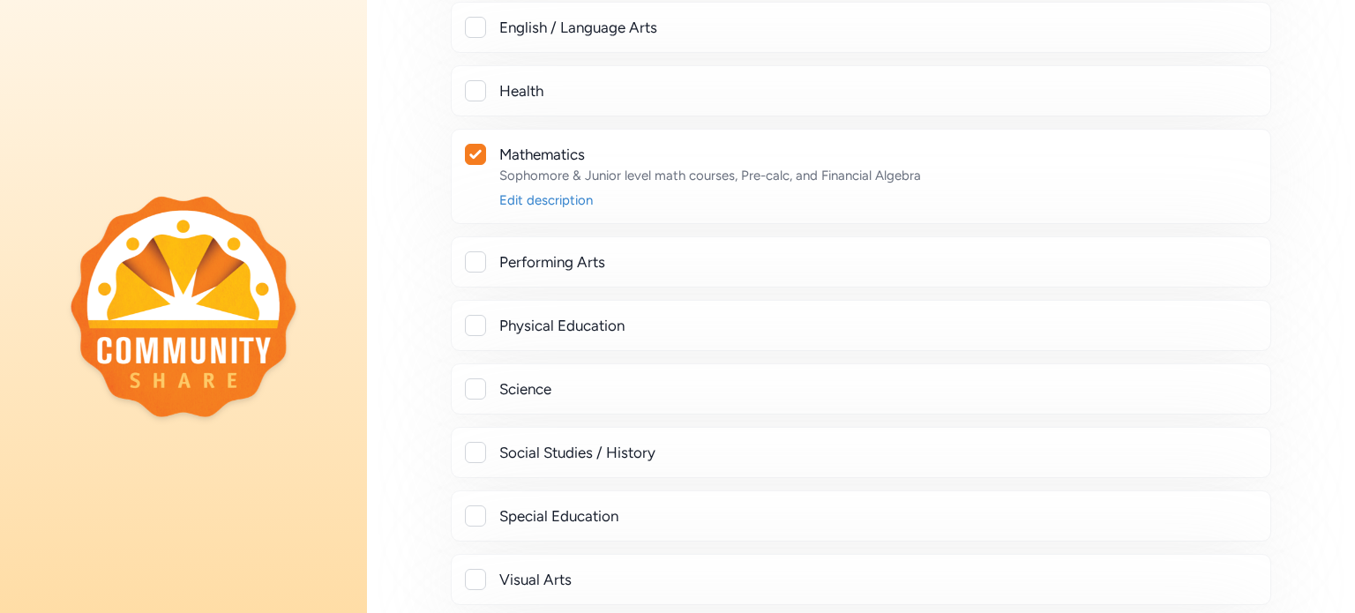
scroll to position [819, 0]
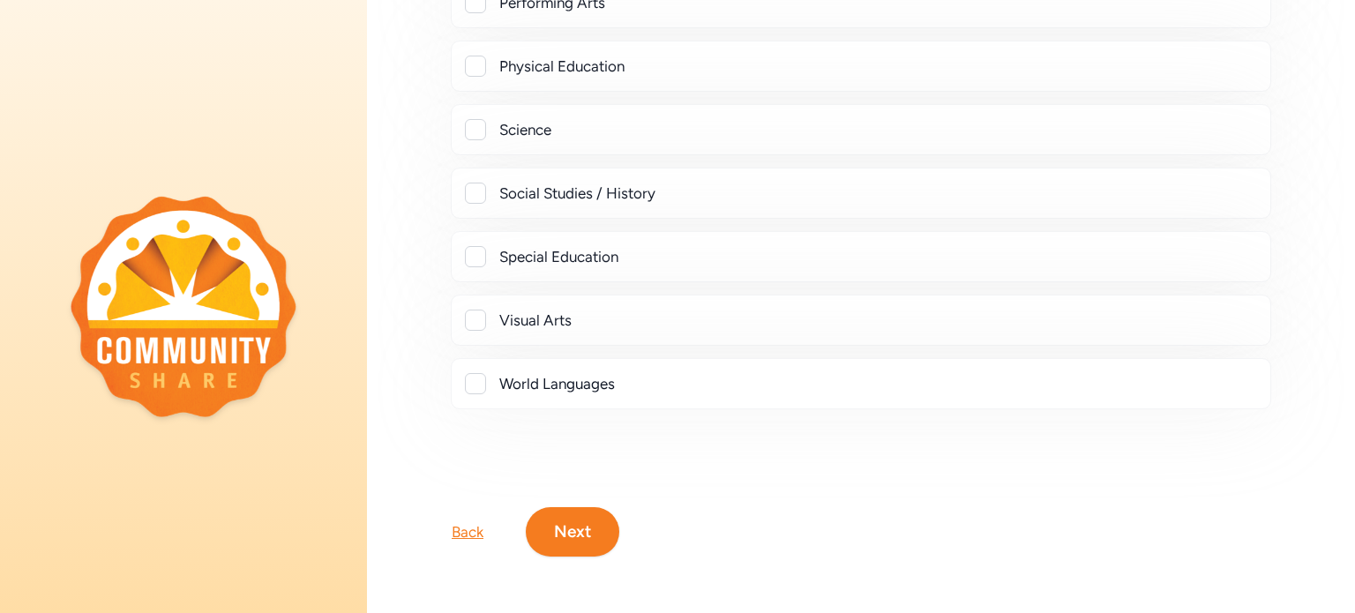
click at [584, 524] on button "Next" at bounding box center [573, 531] width 94 height 49
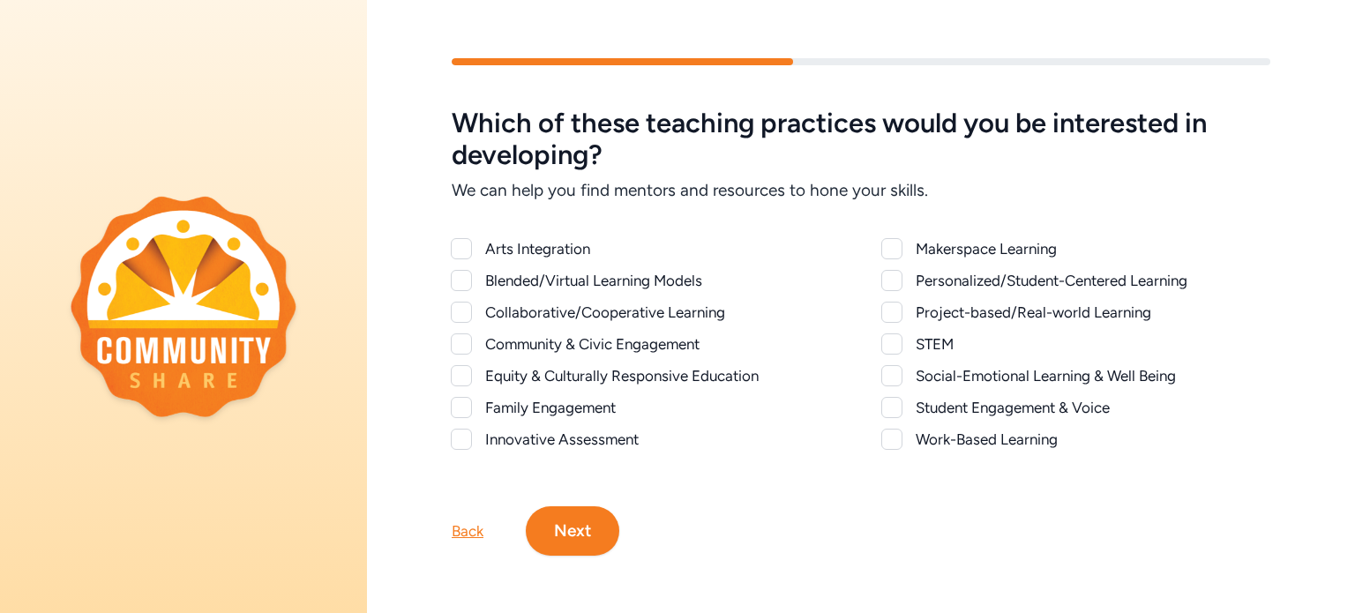
click at [941, 340] on div "STEM" at bounding box center [1093, 343] width 355 height 21
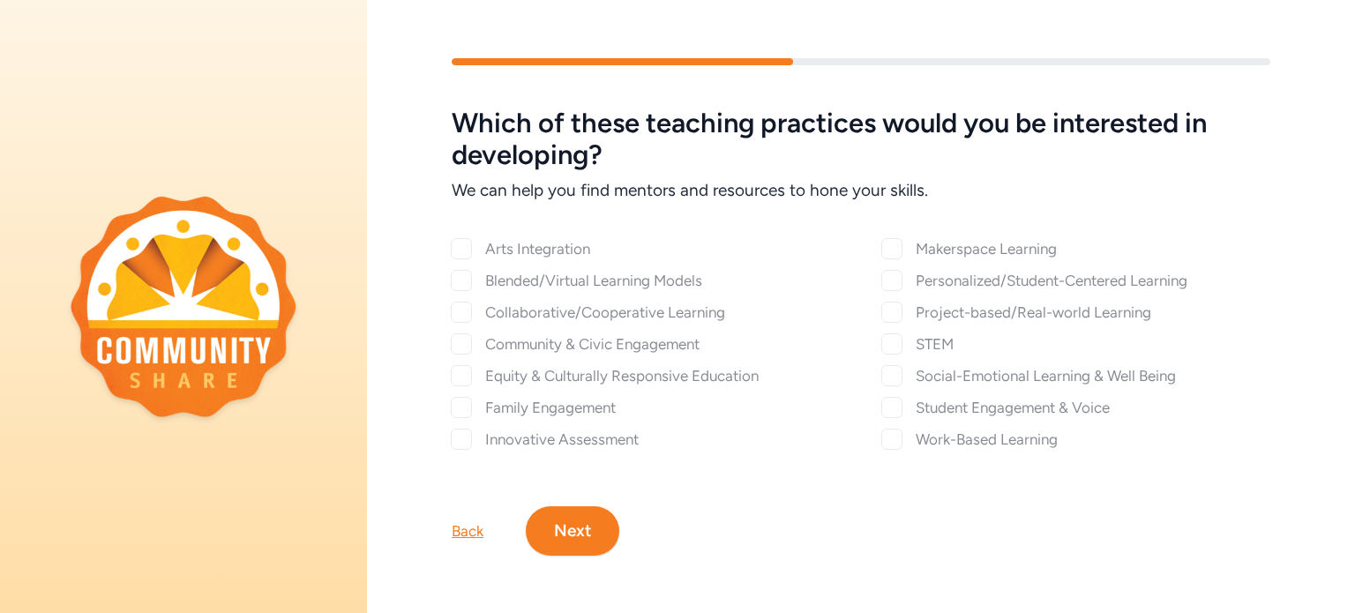
checkbox input "true"
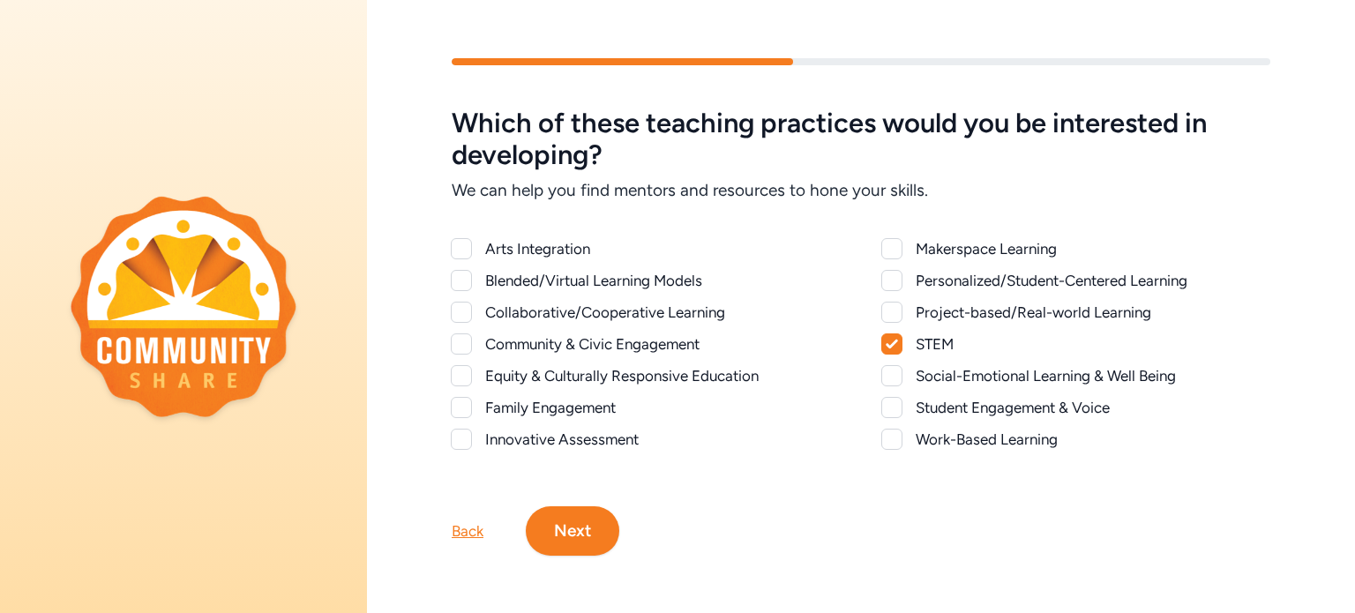
click at [951, 408] on div "Student Engagement & Voice" at bounding box center [1093, 407] width 355 height 21
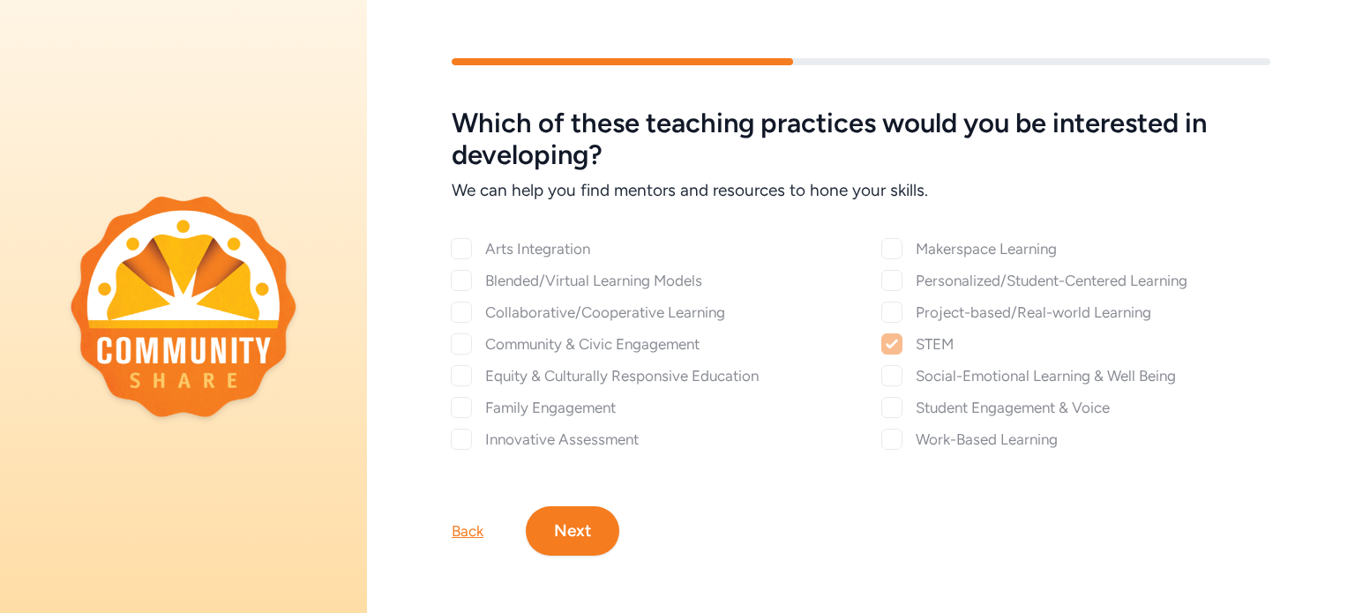
checkbox input "true"
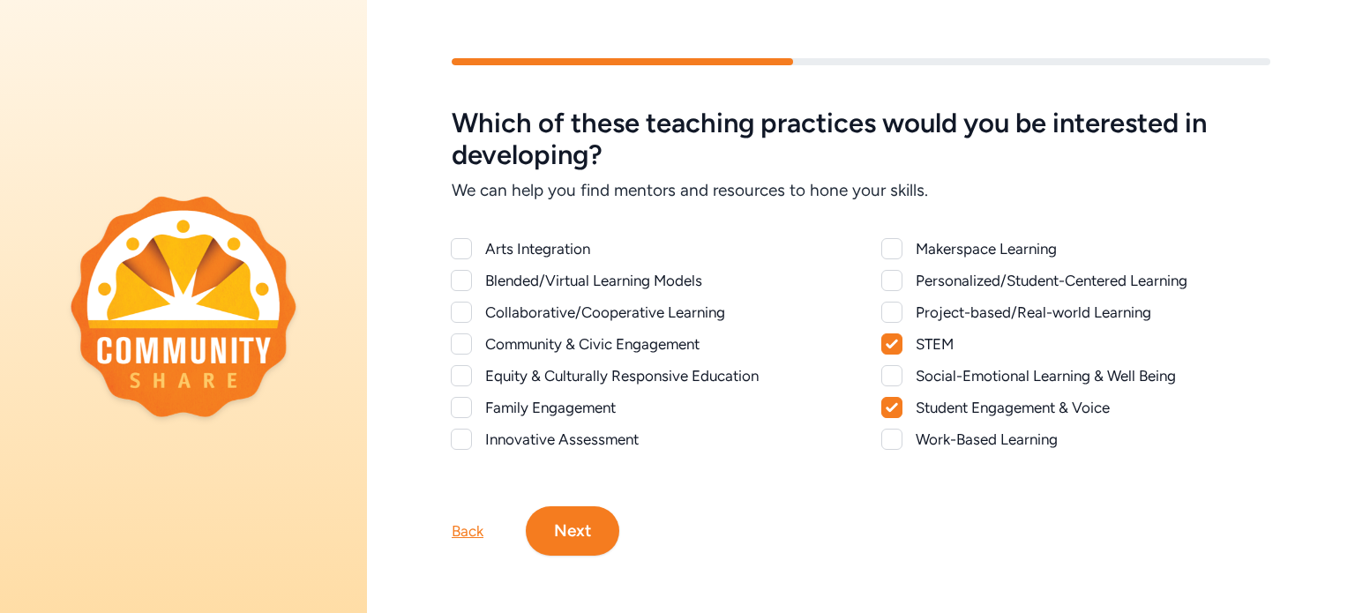
click at [515, 310] on div "Collaborative/Cooperative Learning" at bounding box center [662, 312] width 355 height 21
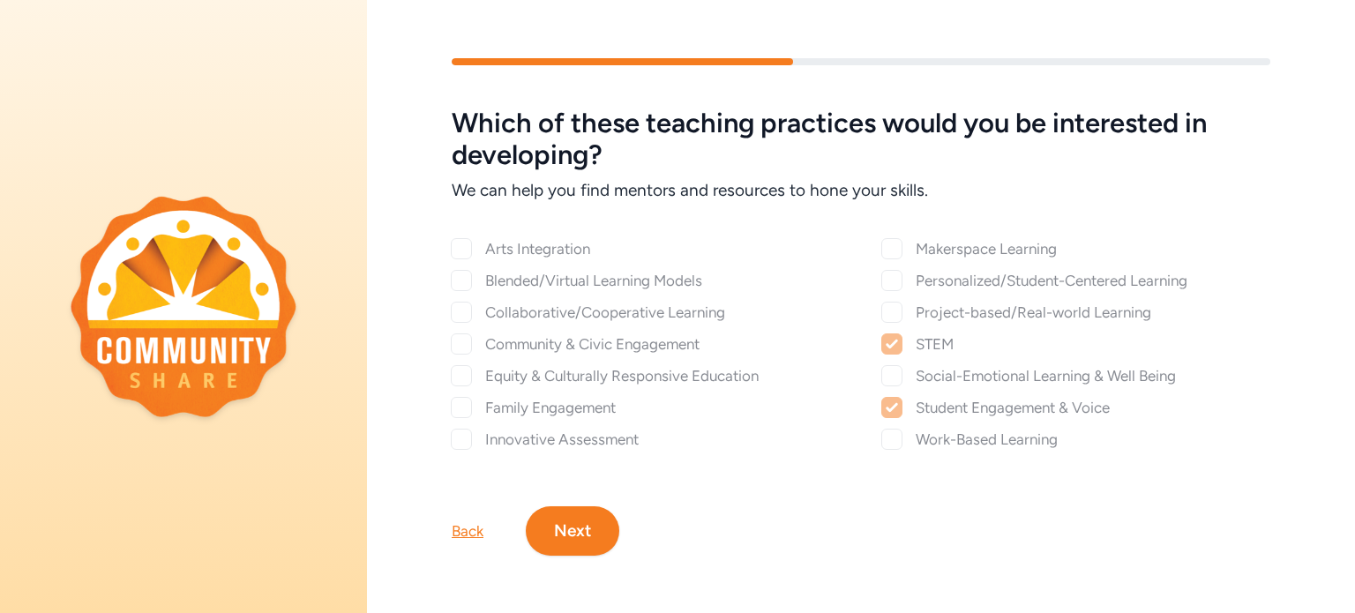
checkbox input "true"
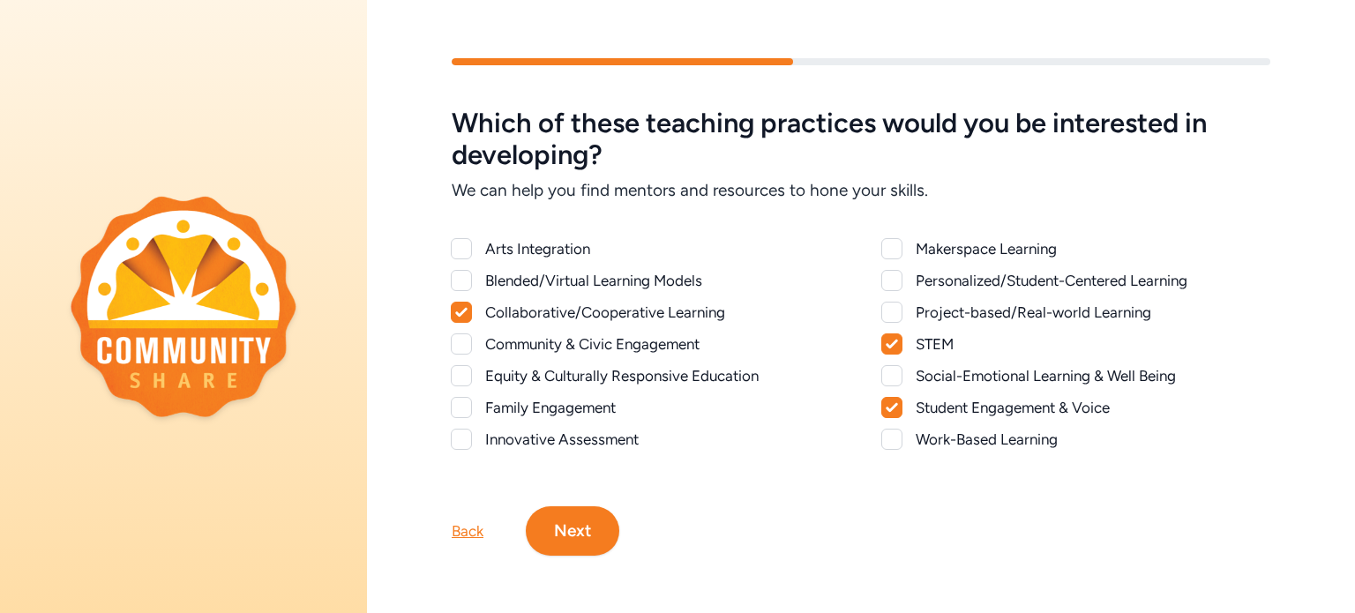
click at [529, 346] on div "Community & Civic Engagement" at bounding box center [662, 343] width 355 height 21
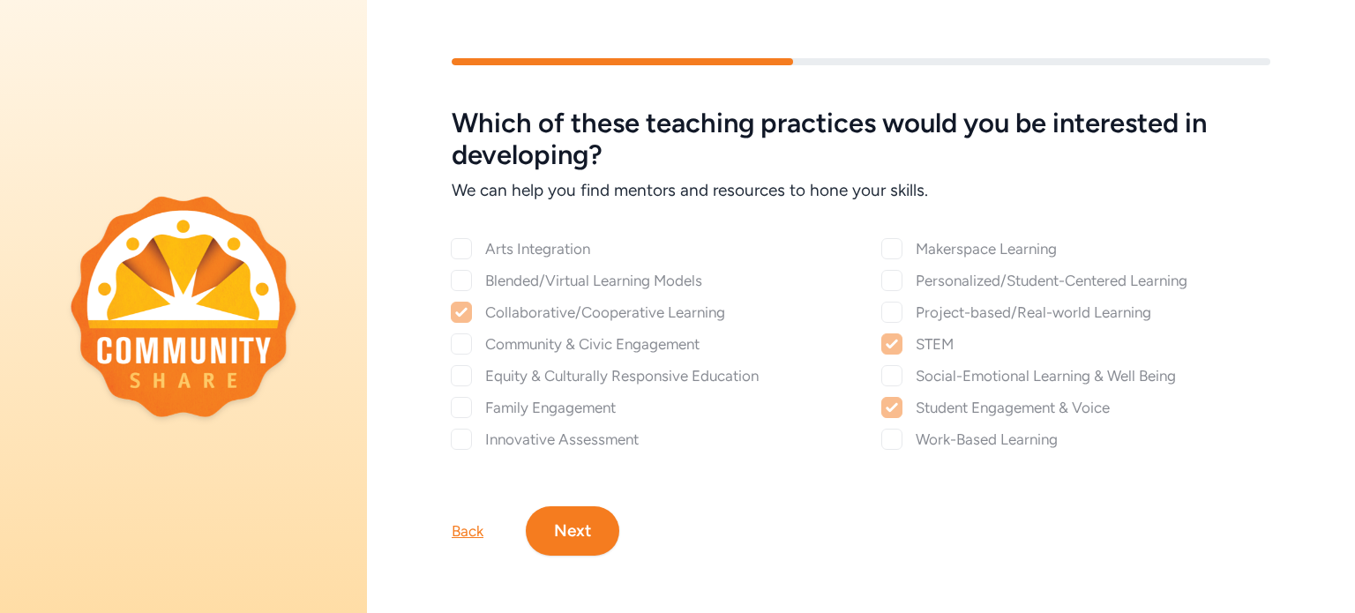
checkbox input "true"
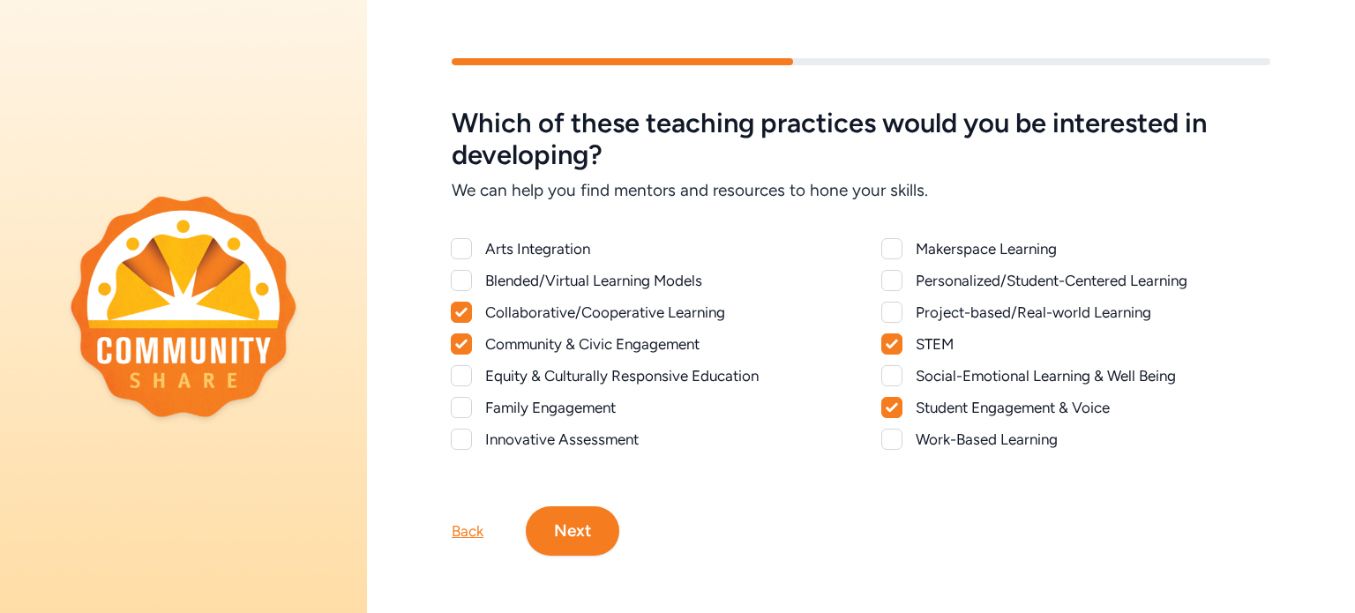
click at [606, 520] on button "Next" at bounding box center [573, 530] width 94 height 49
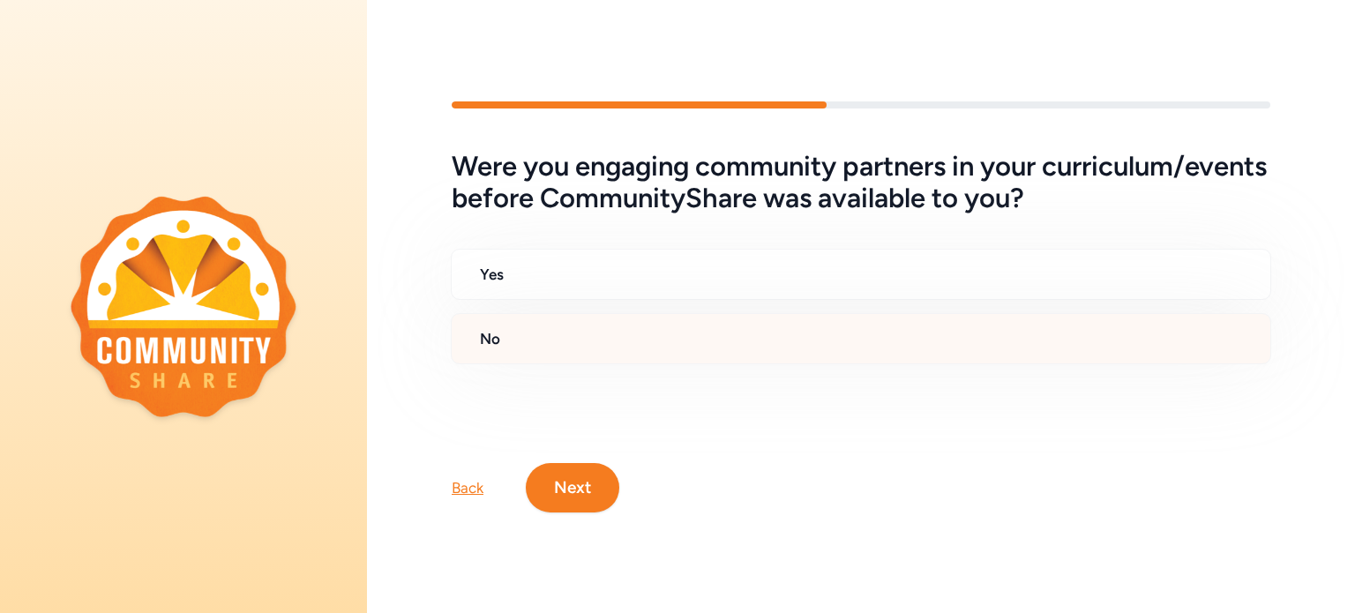
click at [851, 338] on h2 "No" at bounding box center [868, 338] width 776 height 21
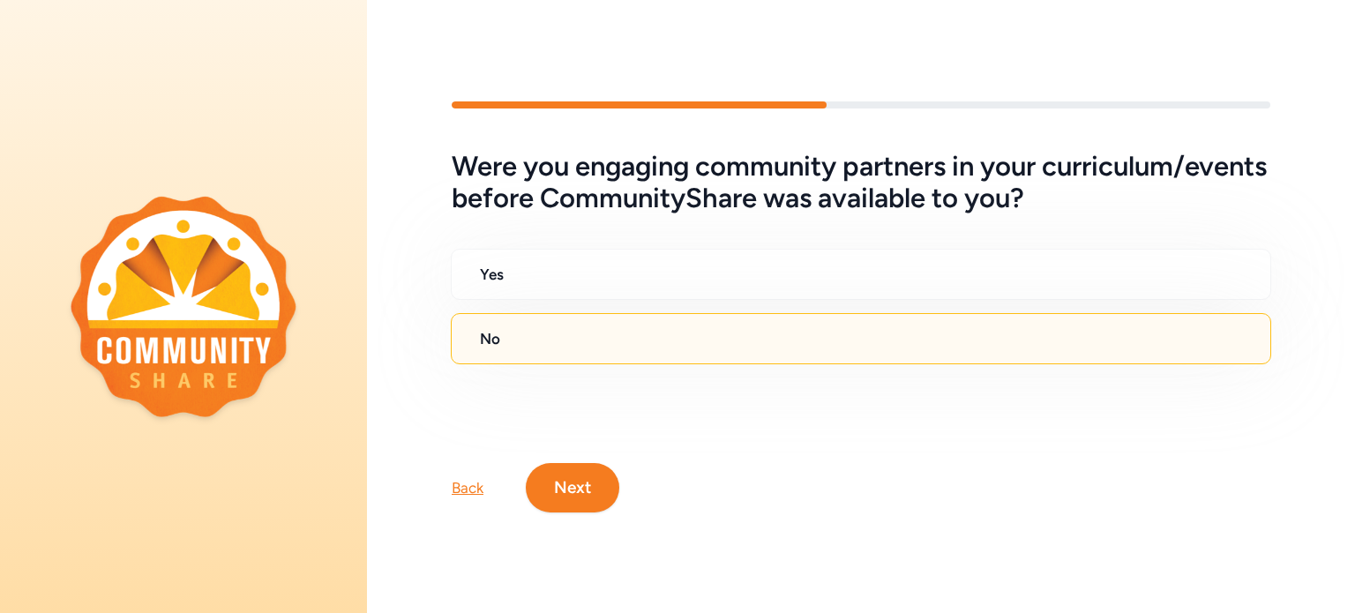
click at [584, 482] on button "Next" at bounding box center [573, 487] width 94 height 49
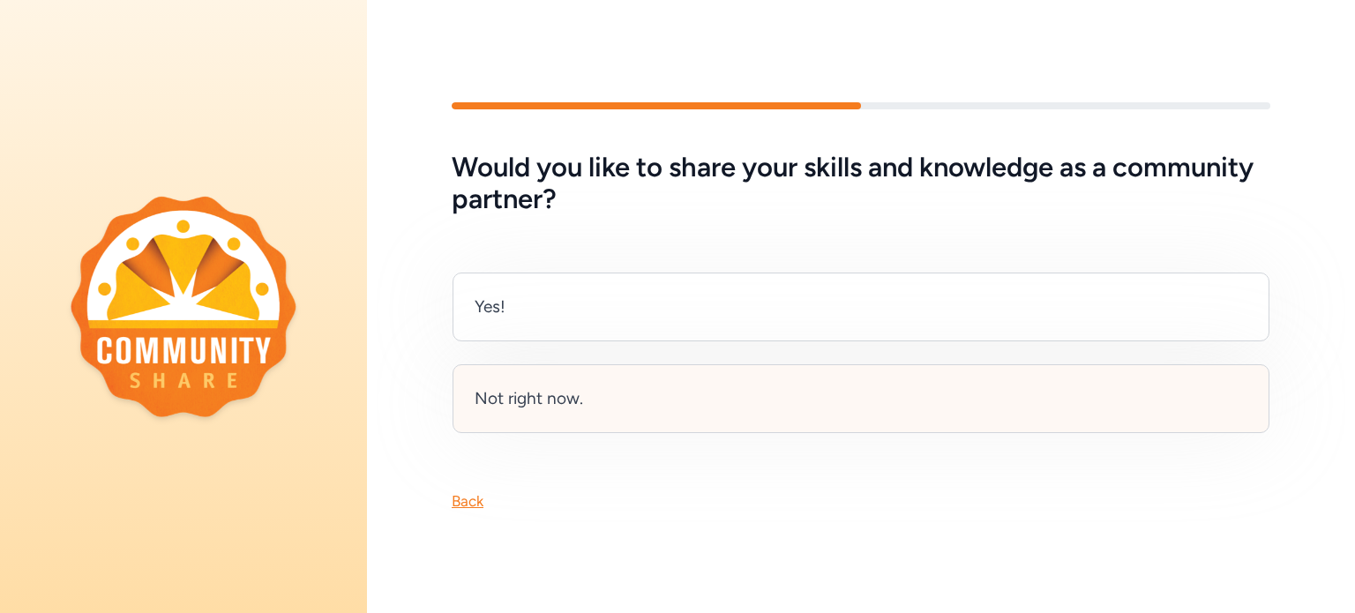
click at [702, 388] on div "Not right now." at bounding box center [861, 398] width 817 height 69
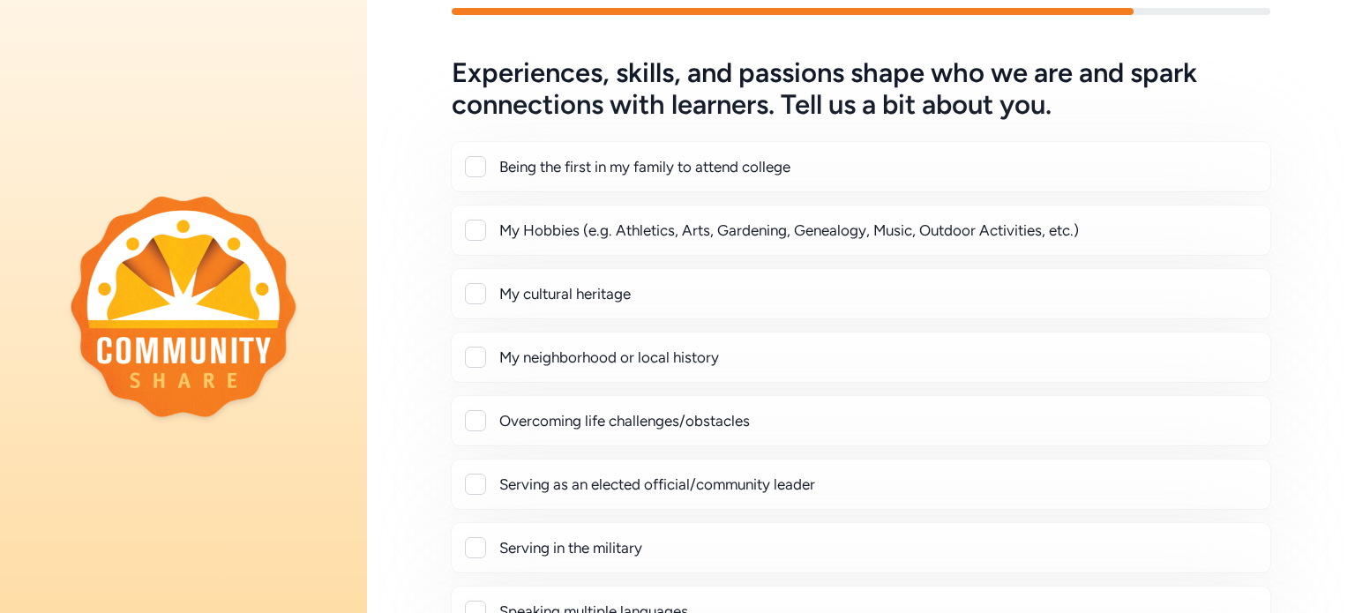
scroll to position [51, 0]
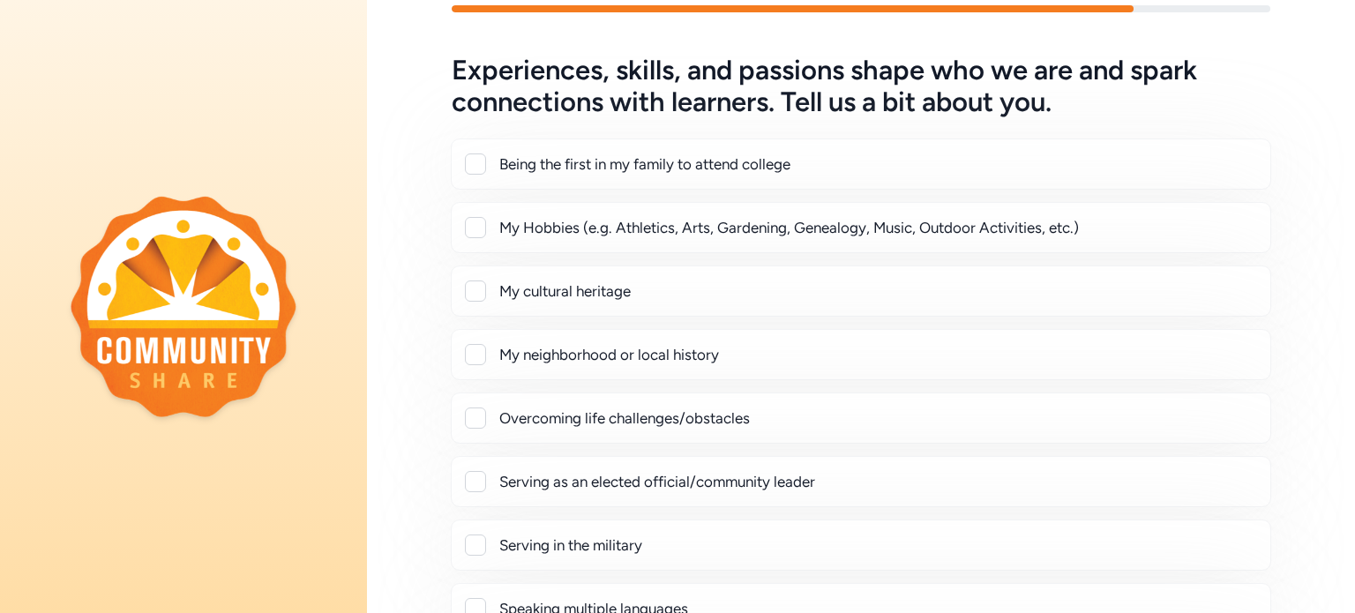
click at [480, 161] on div at bounding box center [475, 163] width 21 height 21
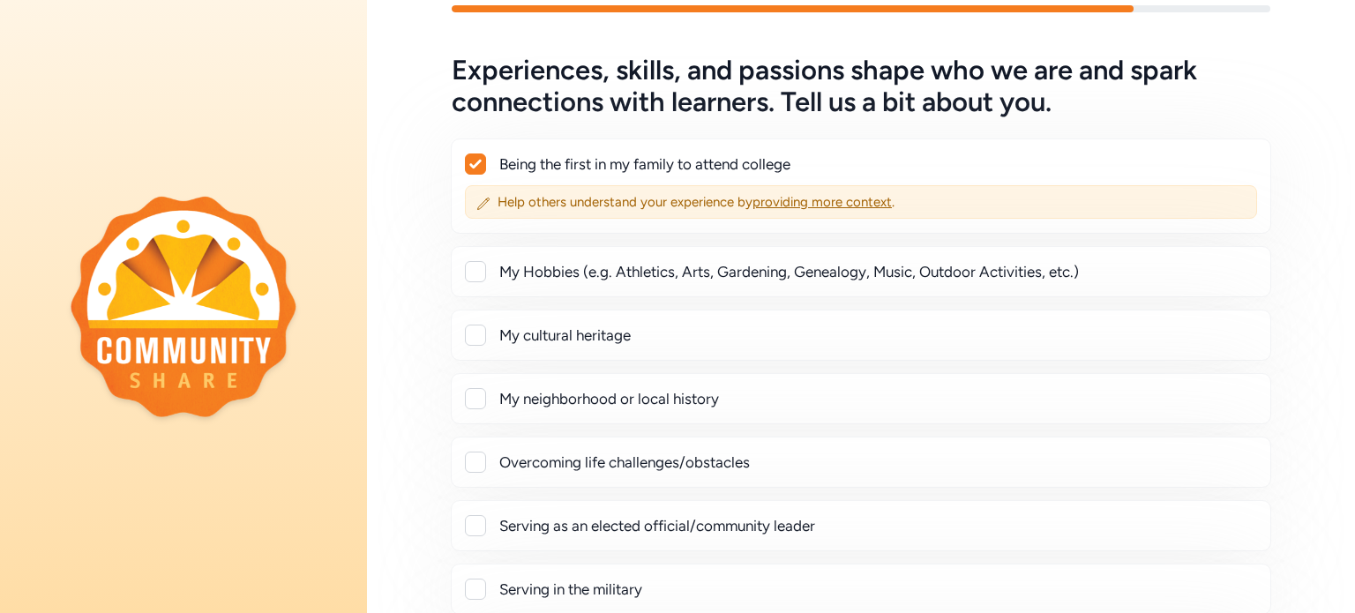
checkbox input "true"
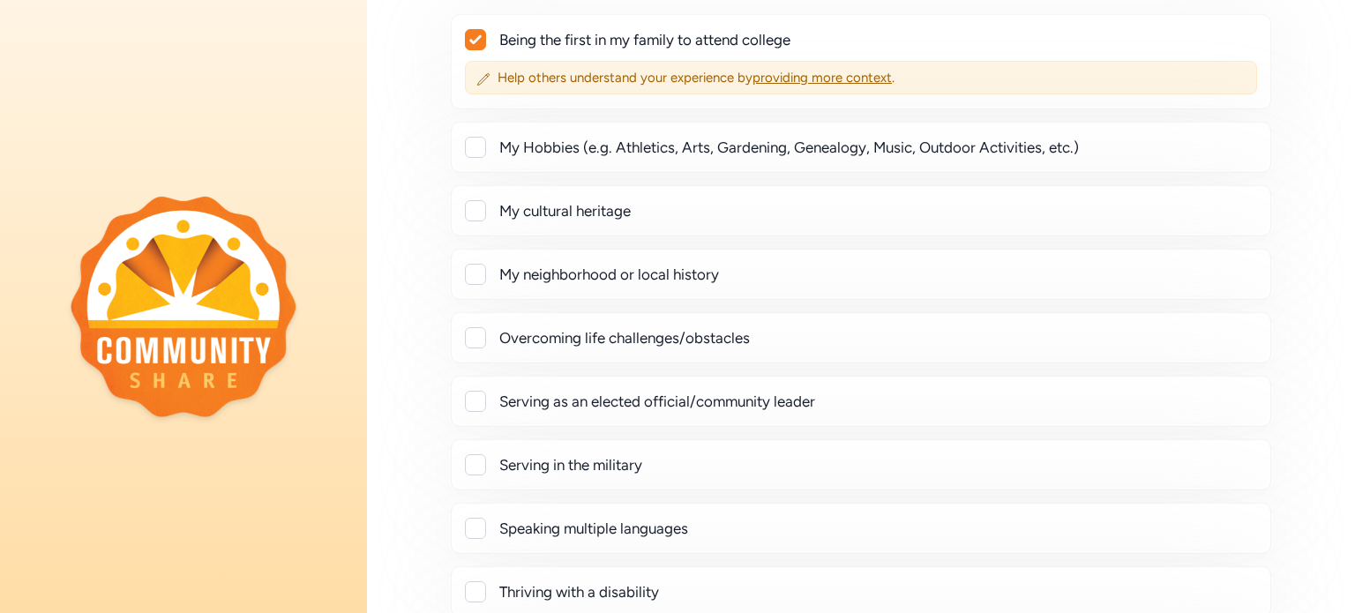
scroll to position [176, 0]
click at [477, 201] on div at bounding box center [475, 209] width 21 height 21
checkbox input "true"
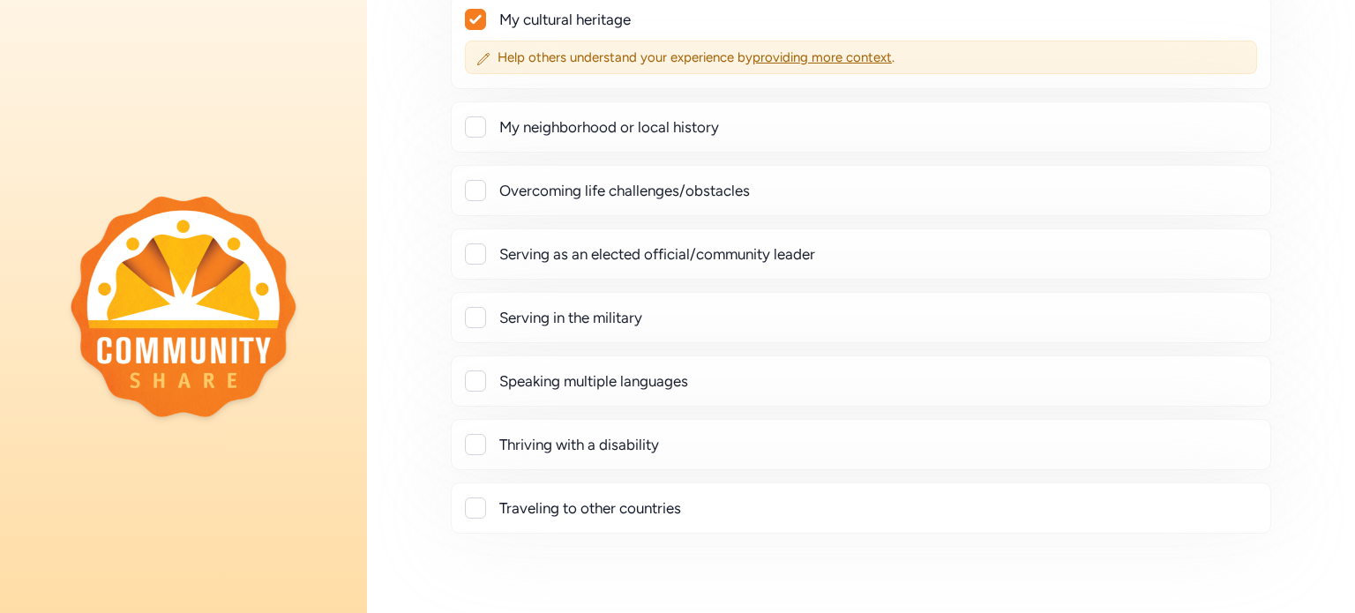
scroll to position [367, 0]
click at [478, 193] on div at bounding box center [475, 190] width 21 height 21
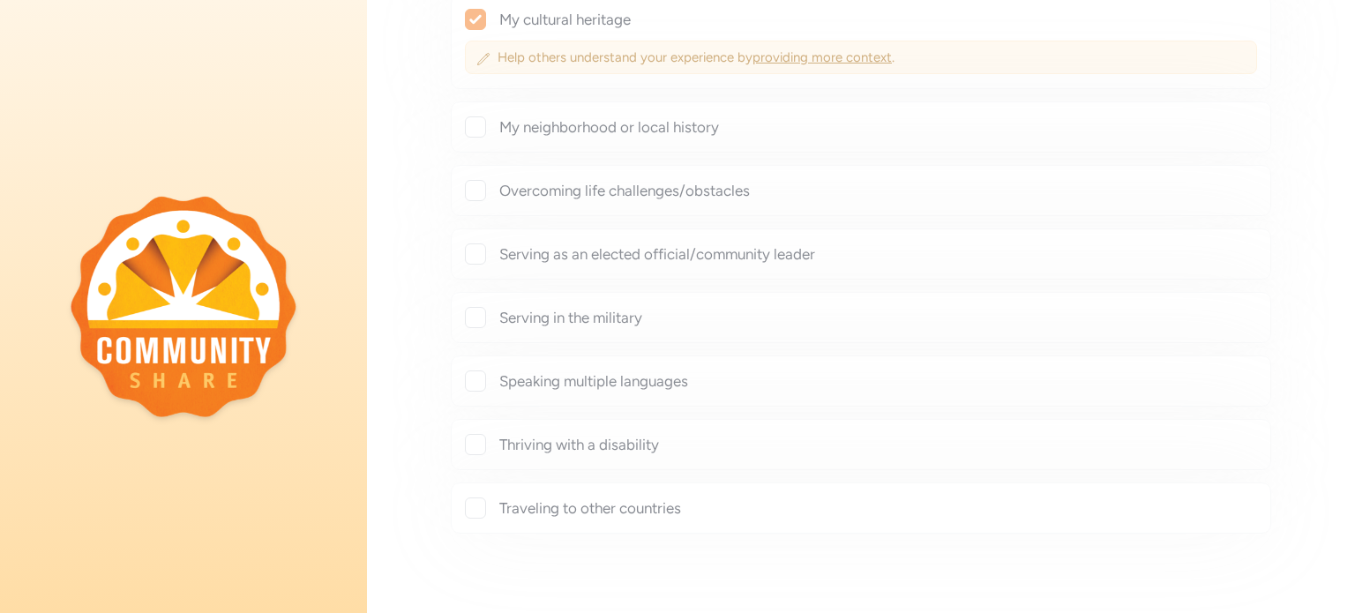
checkbox input "true"
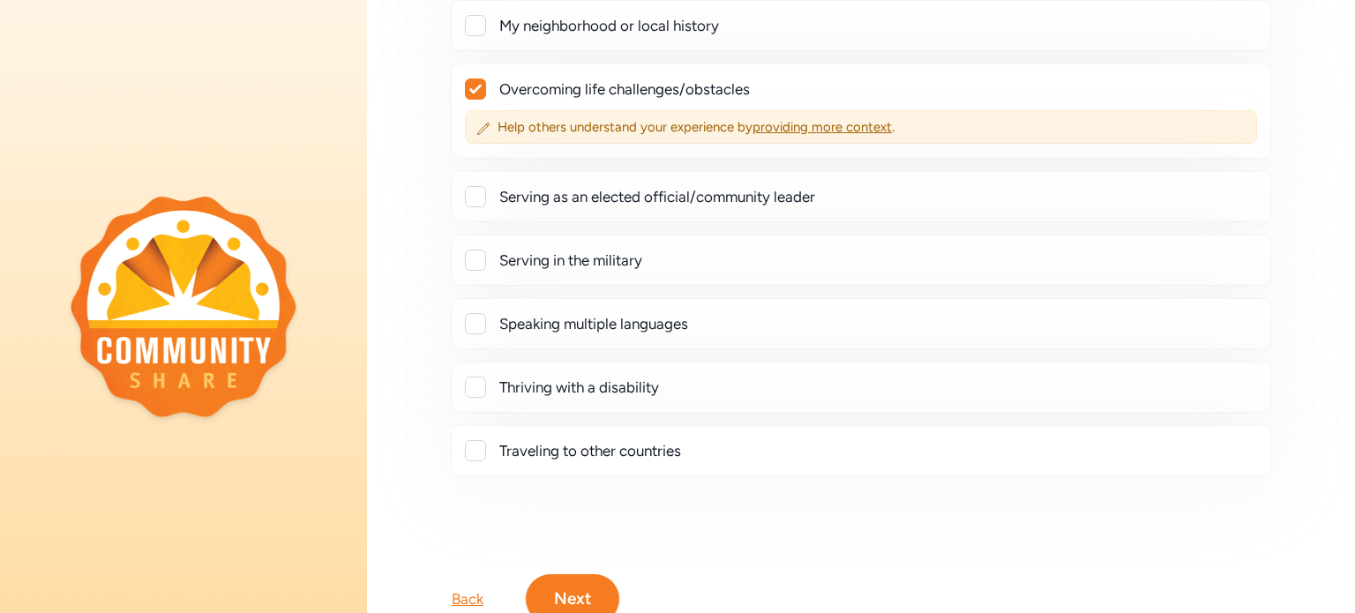
scroll to position [471, 0]
click at [475, 387] on div at bounding box center [475, 384] width 21 height 21
checkbox input "true"
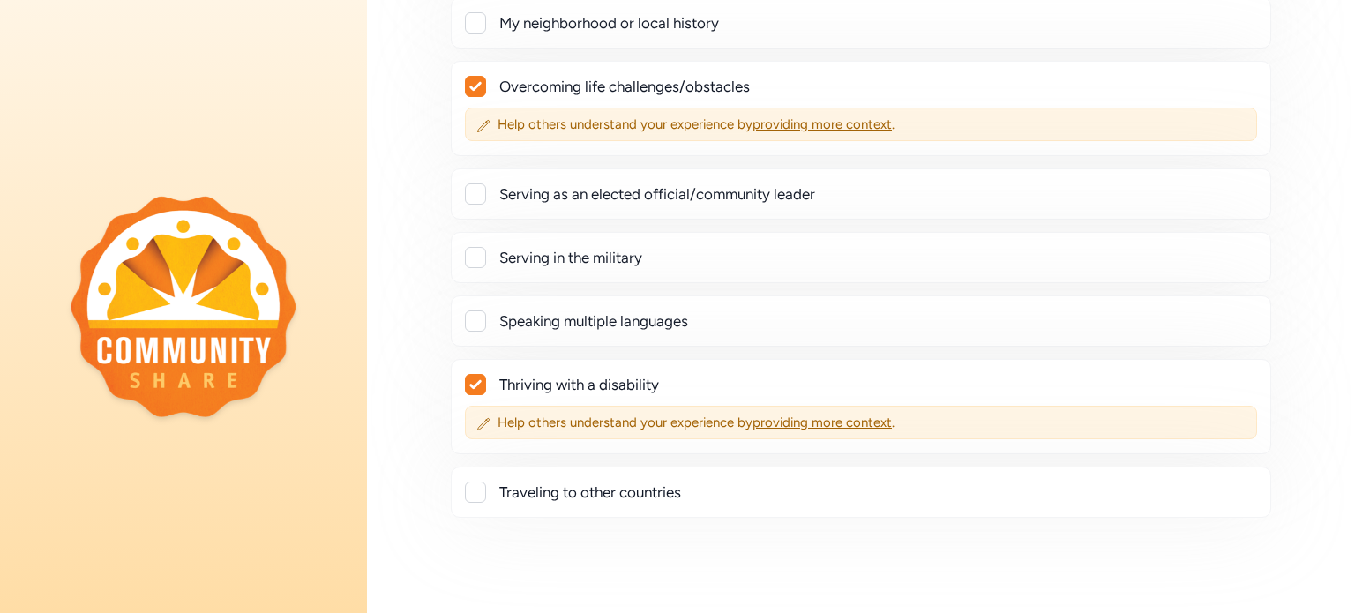
scroll to position [587, 0]
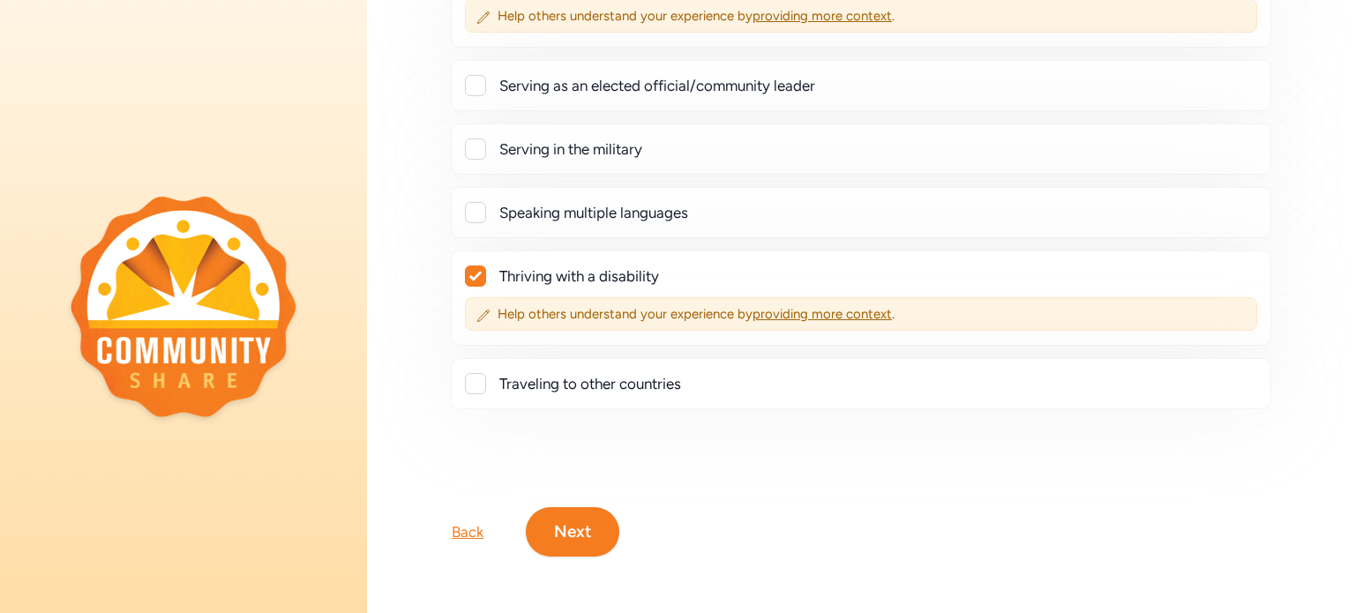
click at [561, 507] on button "Next" at bounding box center [573, 531] width 94 height 49
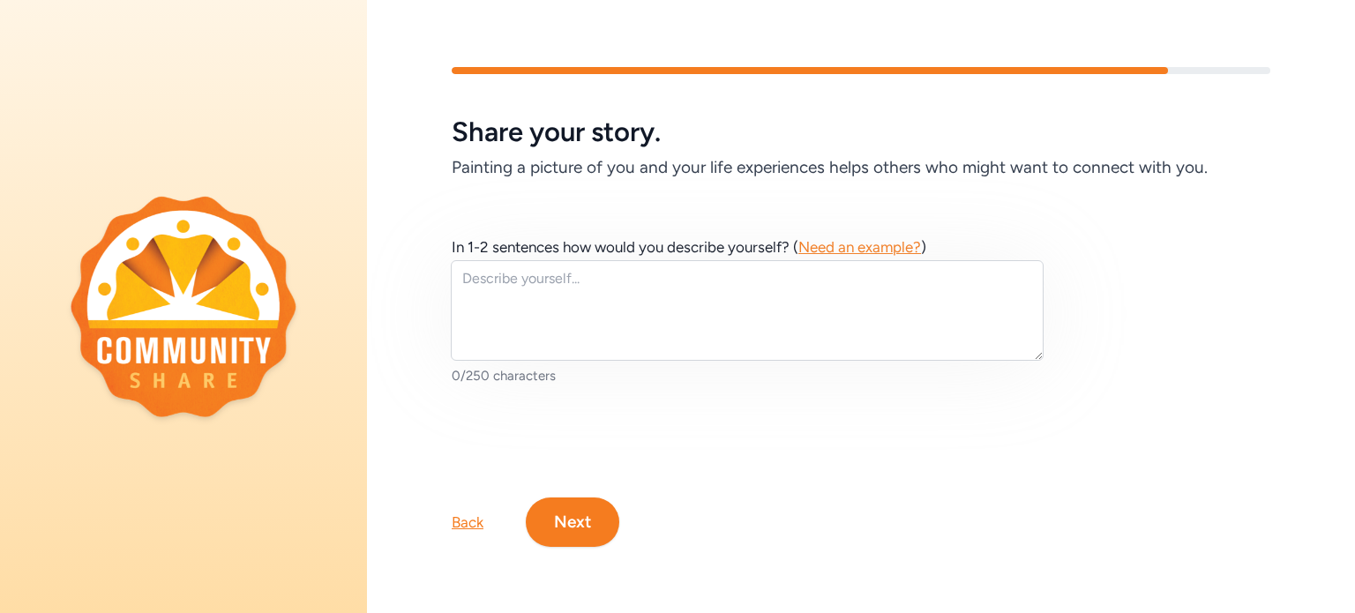
click at [577, 520] on button "Next" at bounding box center [573, 522] width 94 height 49
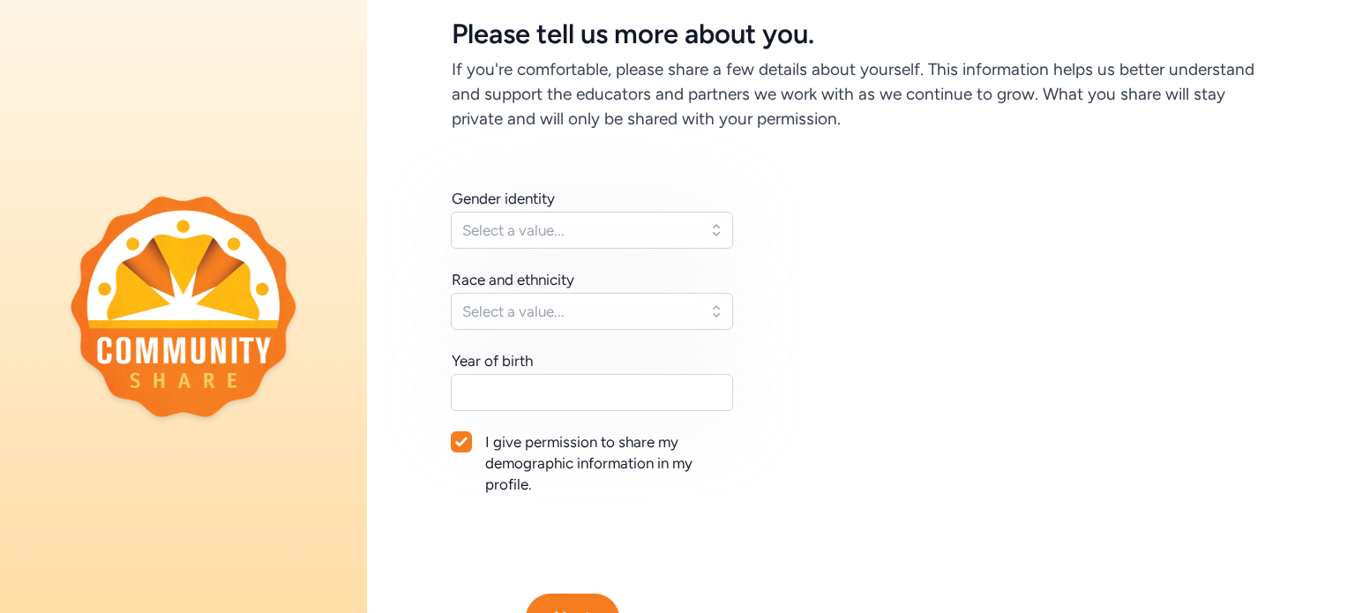
scroll to position [88, 0]
click at [642, 224] on span "Select a value..." at bounding box center [579, 229] width 235 height 21
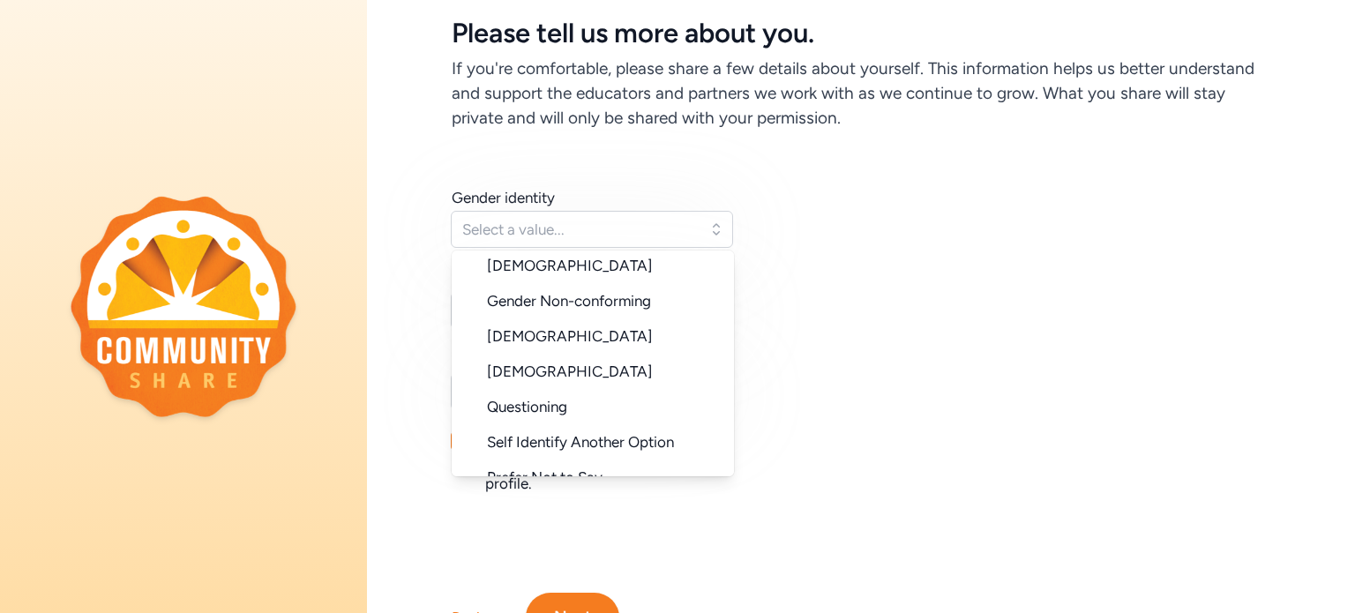
scroll to position [162, 0]
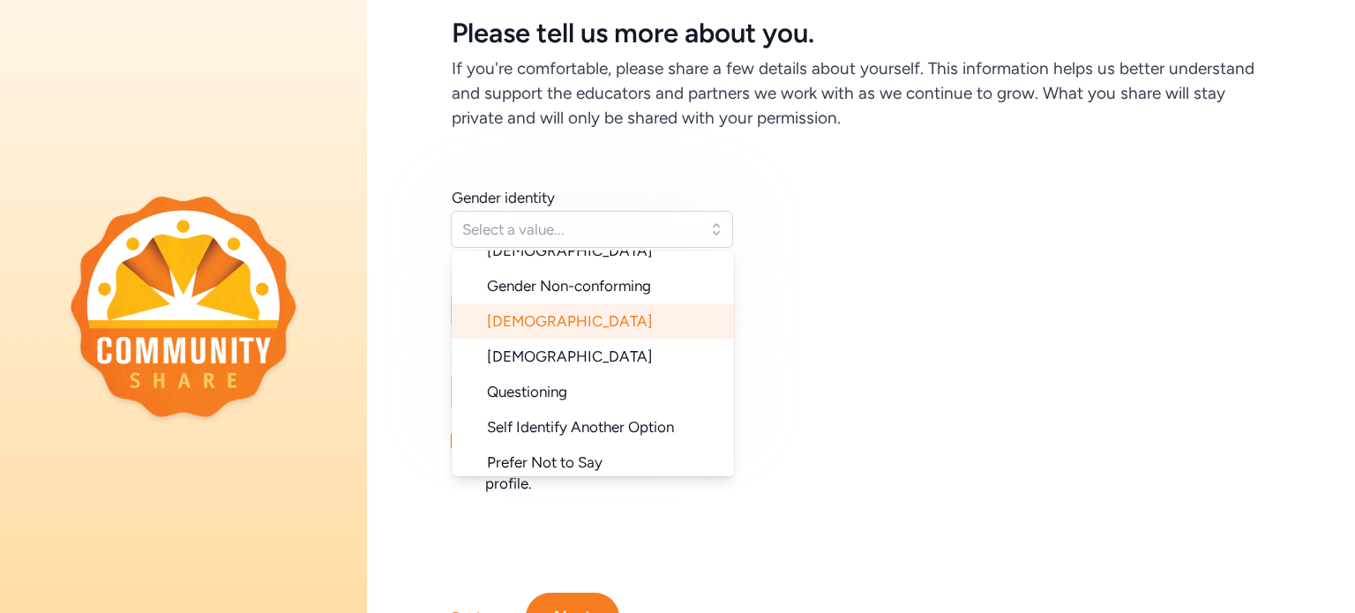
click at [550, 322] on span "[DEMOGRAPHIC_DATA]" at bounding box center [570, 321] width 166 height 18
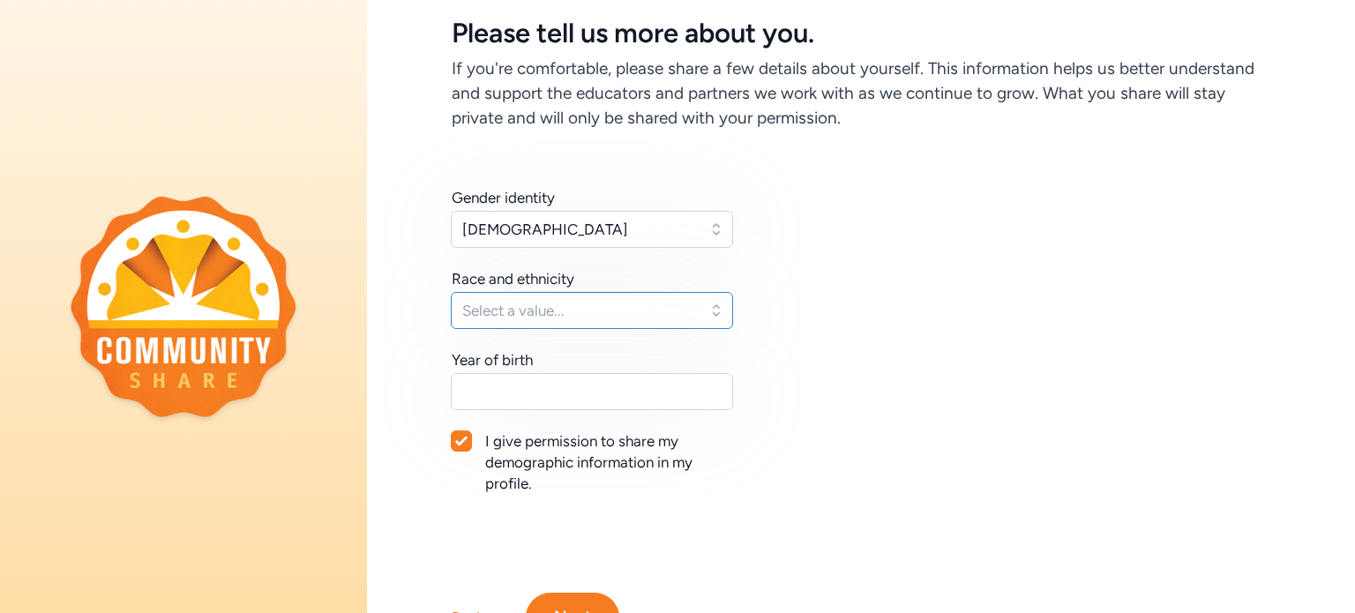
click at [507, 310] on span "Select a value..." at bounding box center [579, 310] width 235 height 21
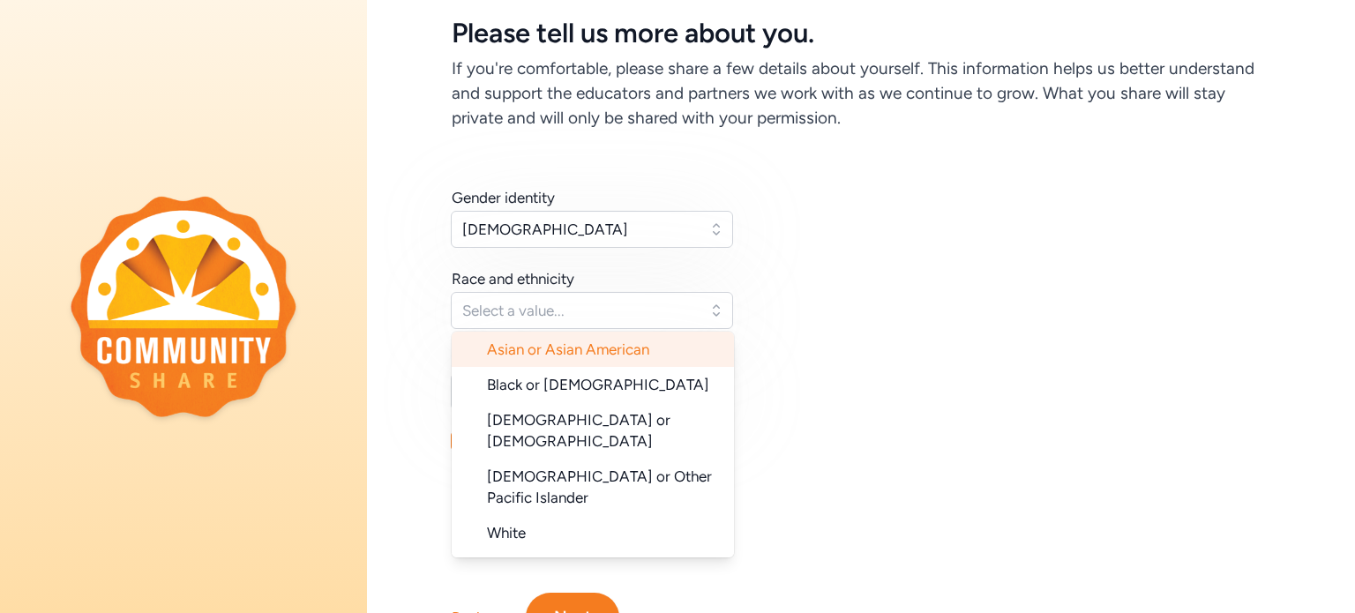
scroll to position [176, 0]
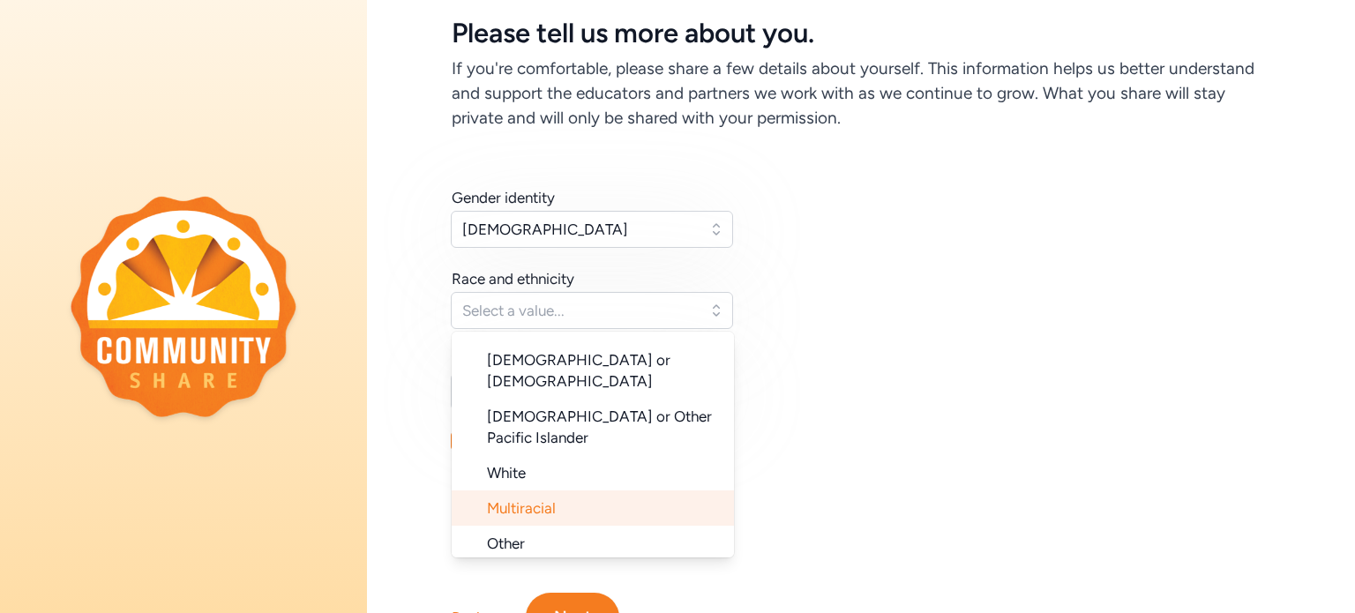
click at [580, 490] on li "Multiracial" at bounding box center [593, 507] width 282 height 35
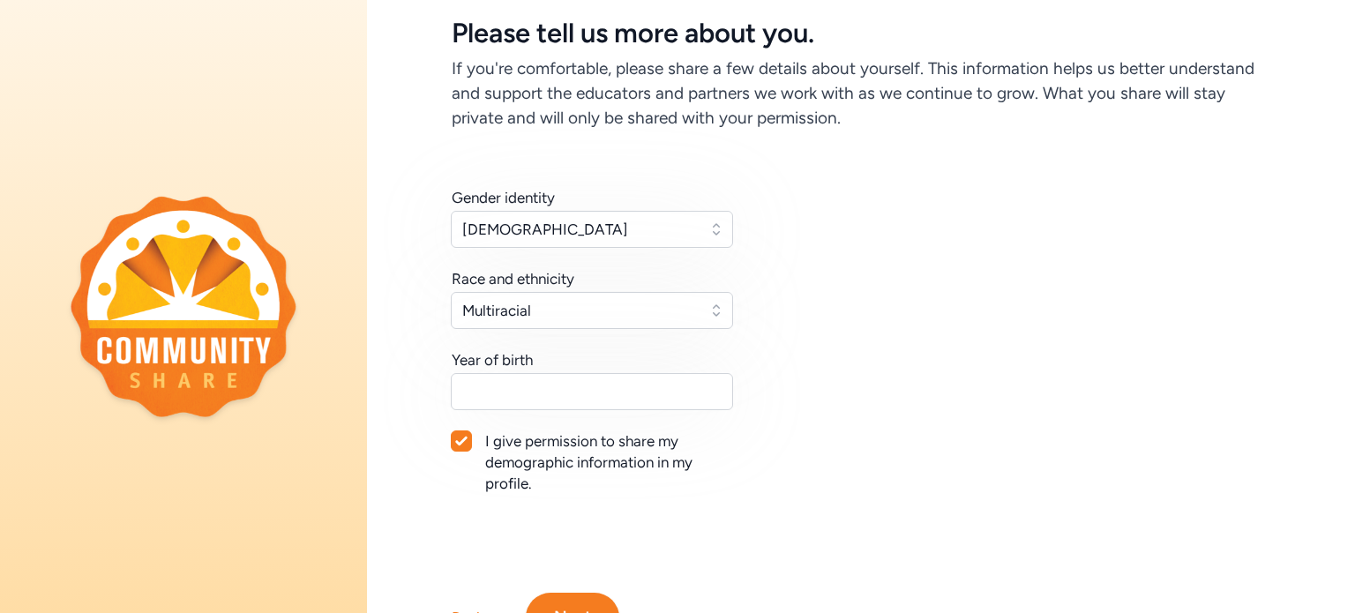
click at [413, 385] on div "Gender identity [DEMOGRAPHIC_DATA] Race and ethnicity Multiracial Year of birth…" at bounding box center [861, 334] width 988 height 406
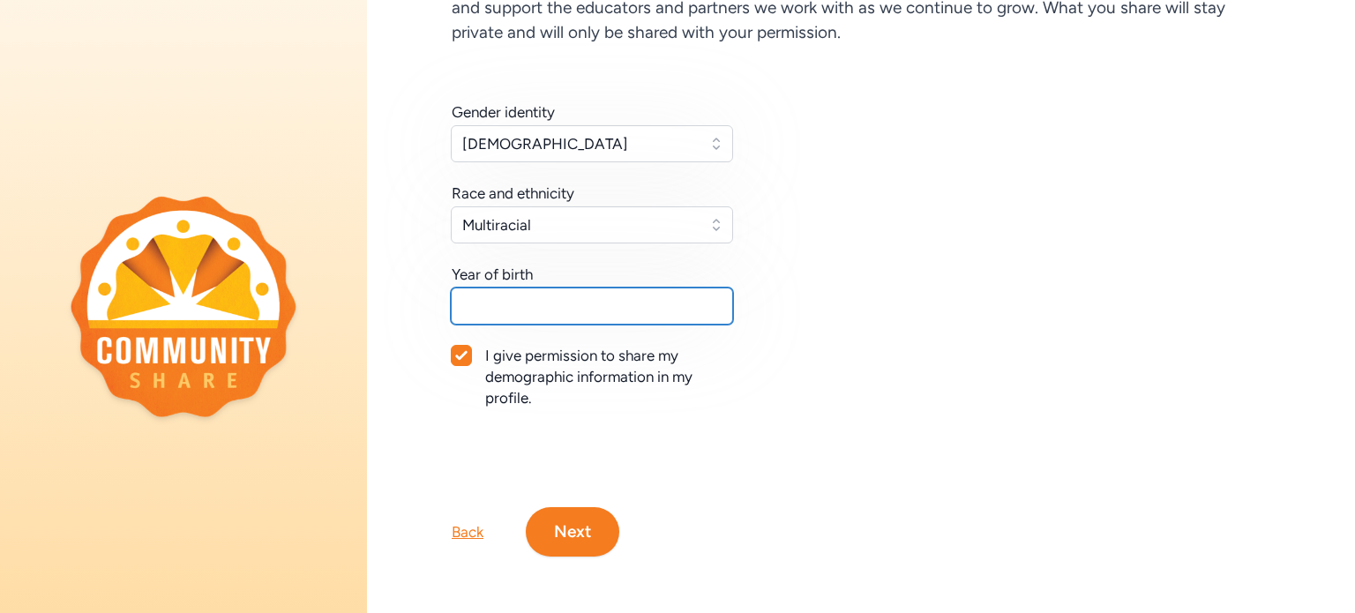
click at [550, 299] on input "text" at bounding box center [592, 306] width 282 height 37
type input "1996"
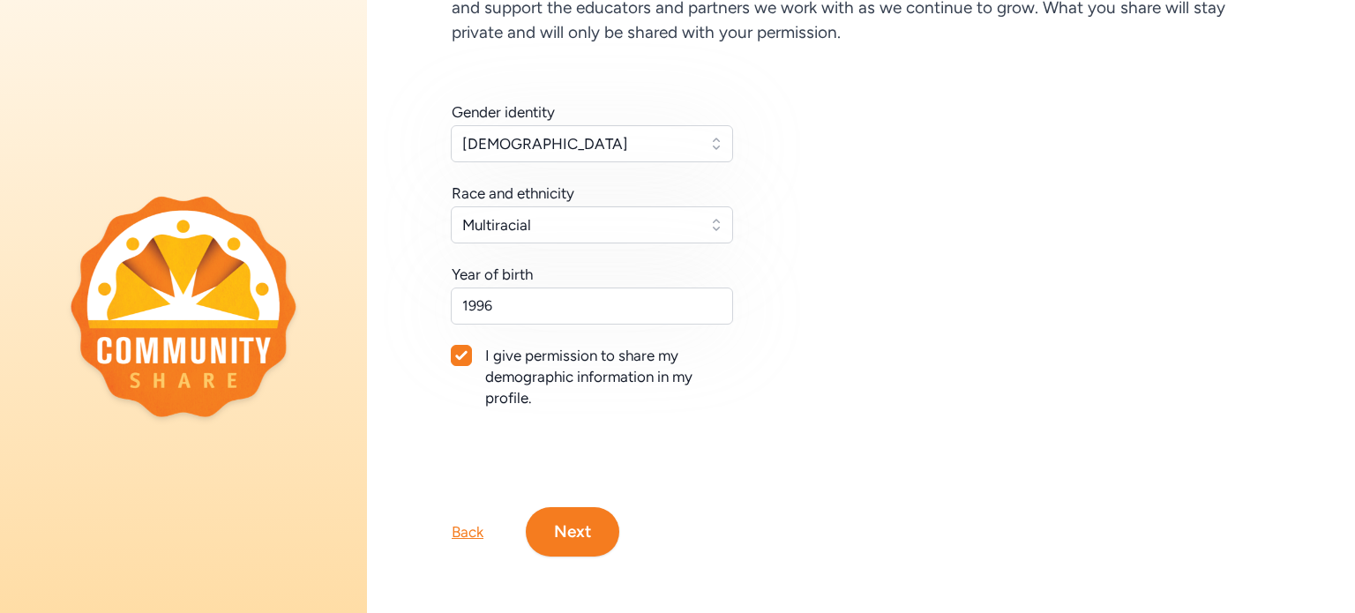
click at [577, 525] on button "Next" at bounding box center [573, 531] width 94 height 49
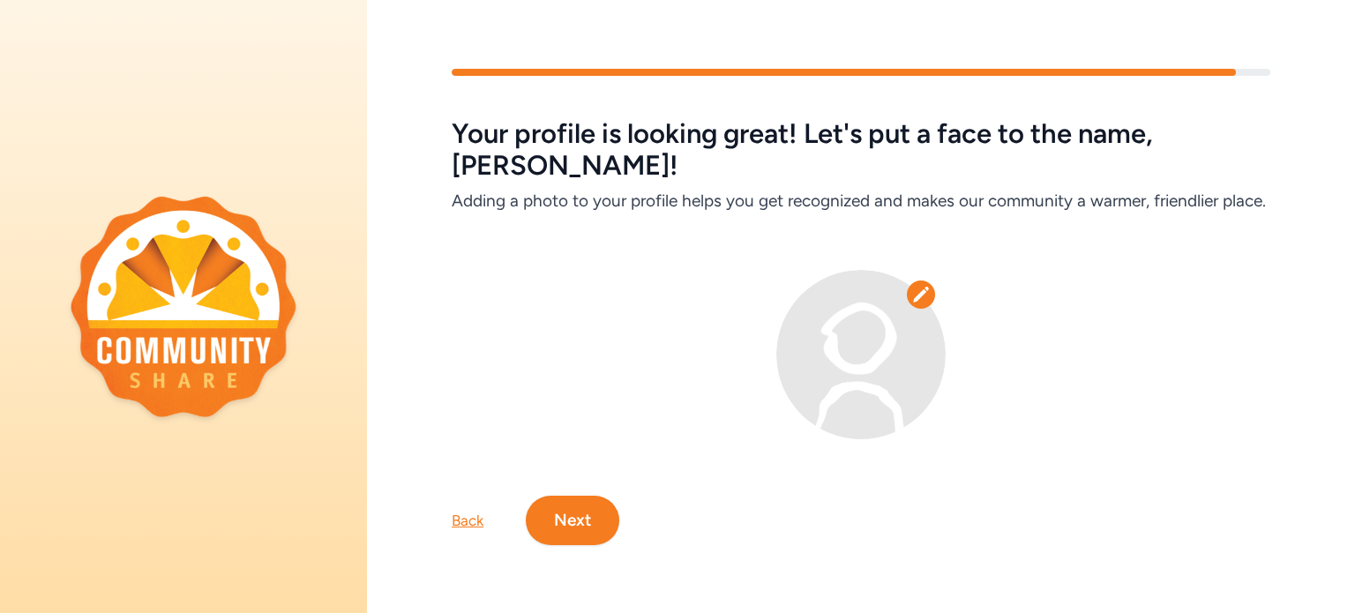
click at [589, 510] on button "Next" at bounding box center [573, 520] width 94 height 49
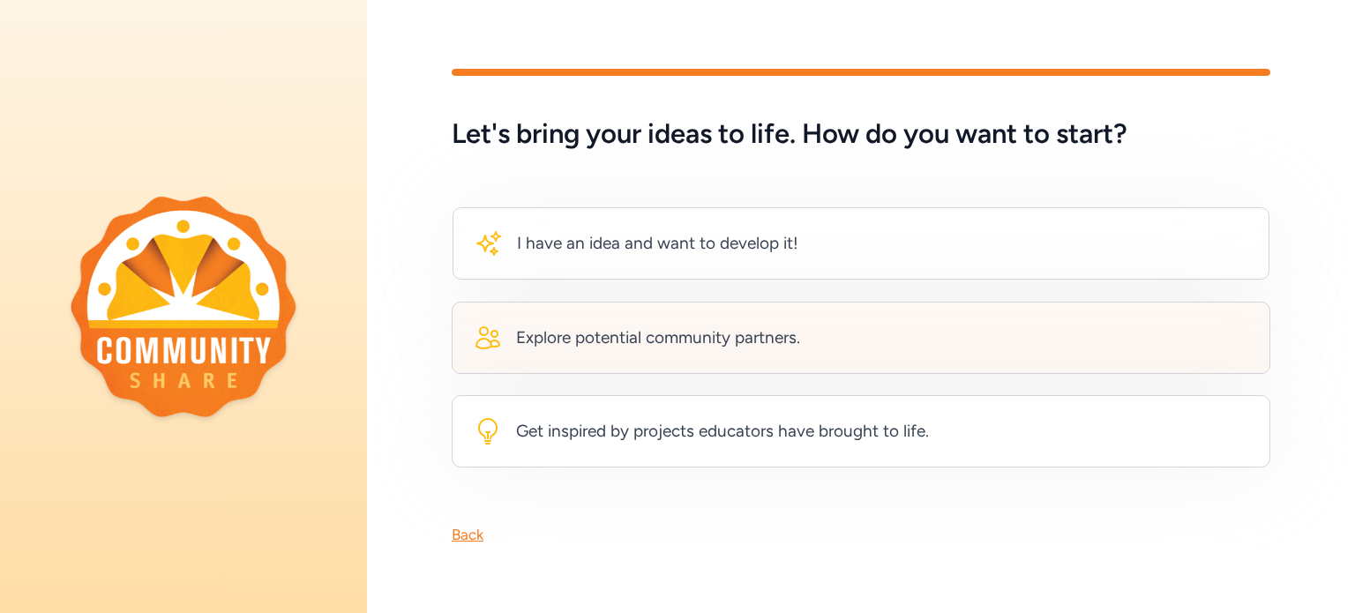
click at [790, 331] on div "Explore potential community partners." at bounding box center [658, 337] width 284 height 25
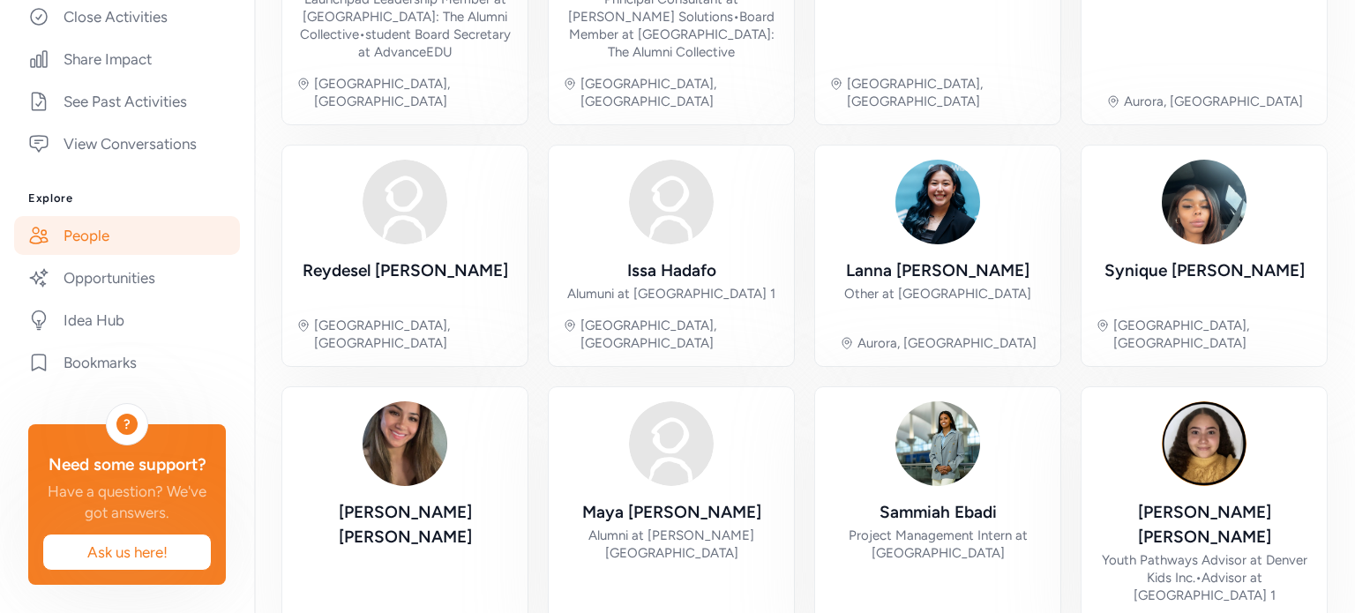
scroll to position [542, 0]
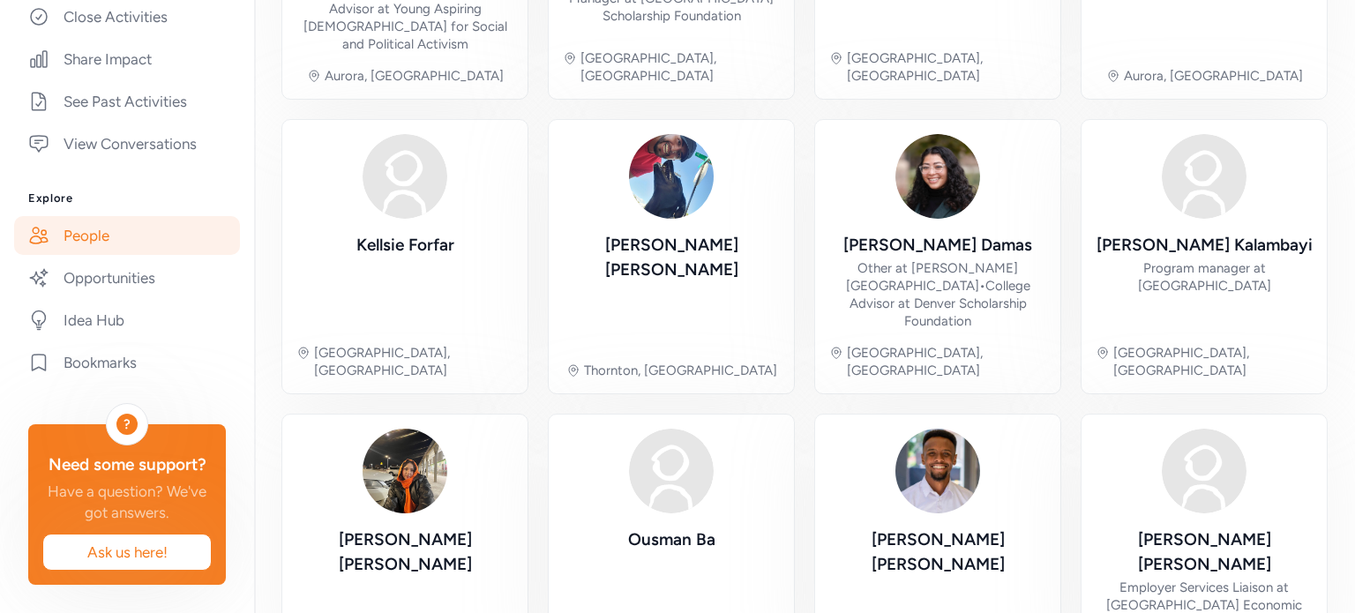
scroll to position [690, 0]
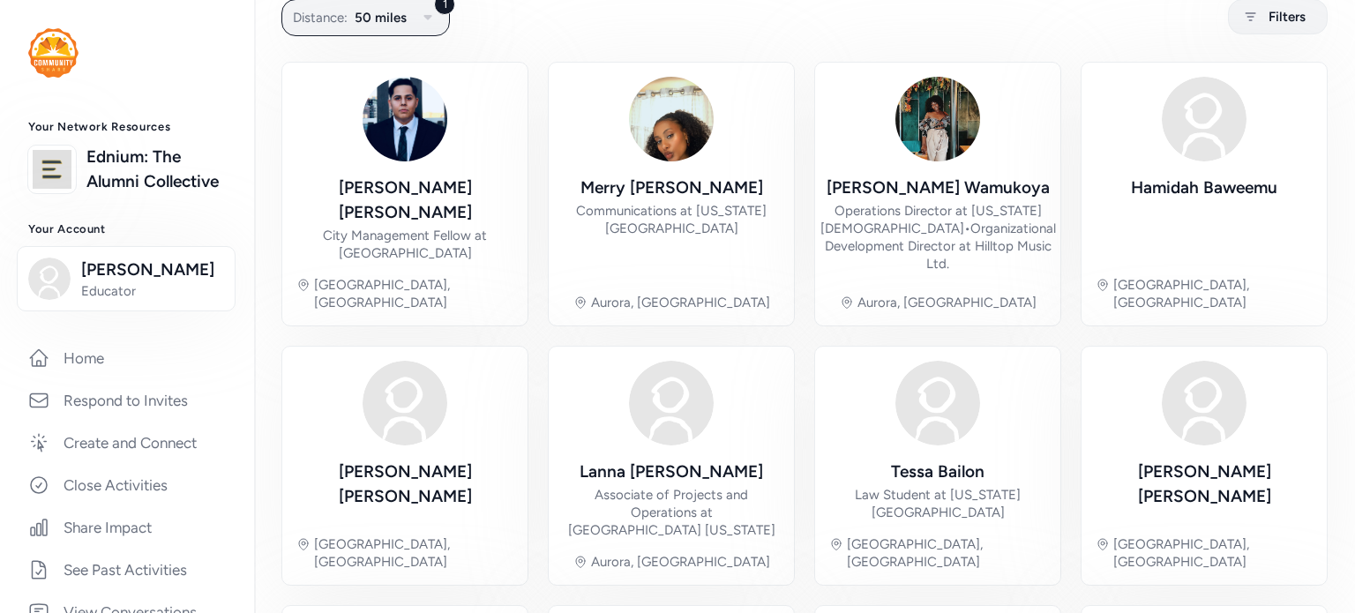
click at [53, 59] on img at bounding box center [53, 52] width 50 height 49
